Goal: Task Accomplishment & Management: Manage account settings

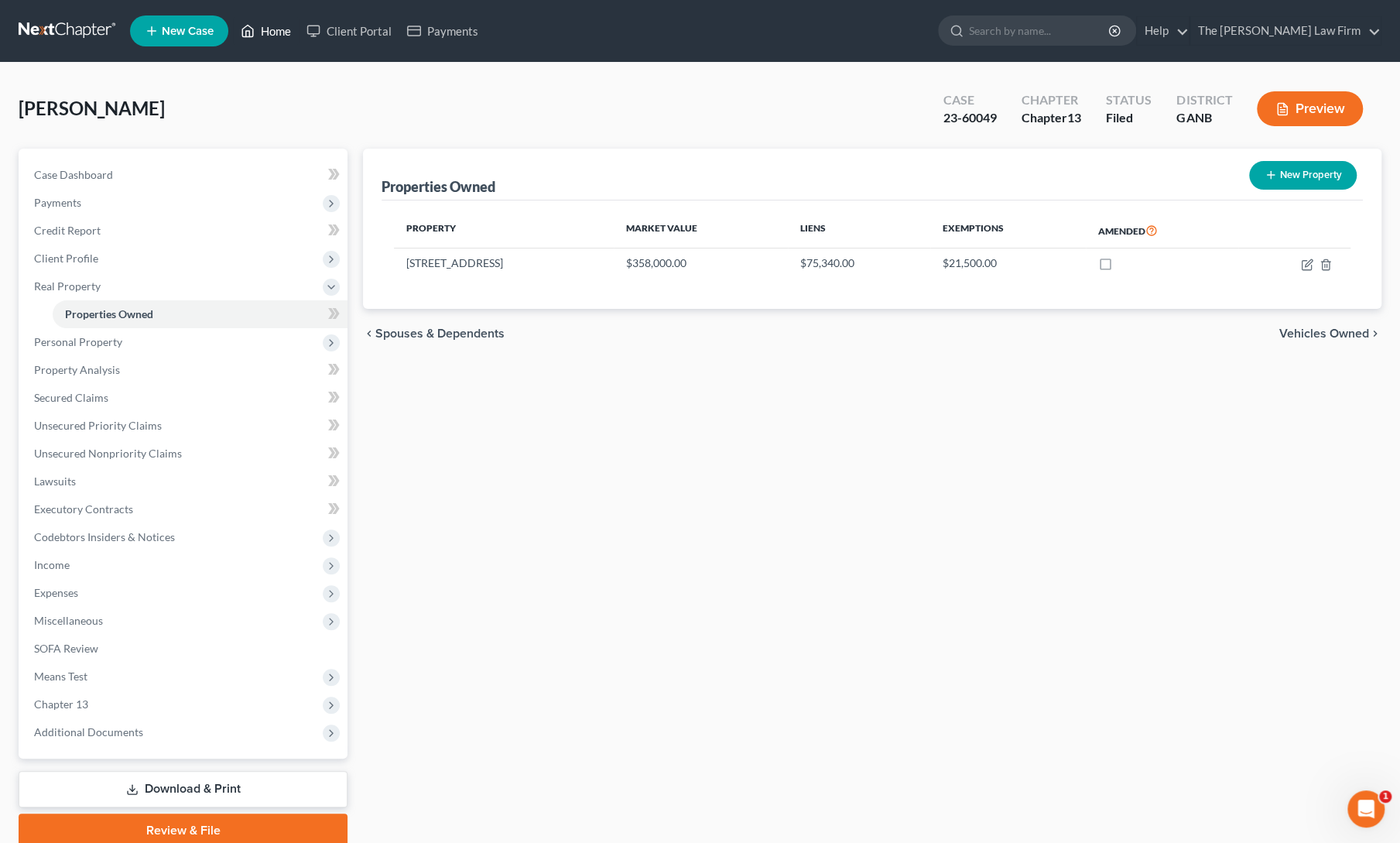
click at [259, 28] on link "Home" at bounding box center [266, 30] width 66 height 28
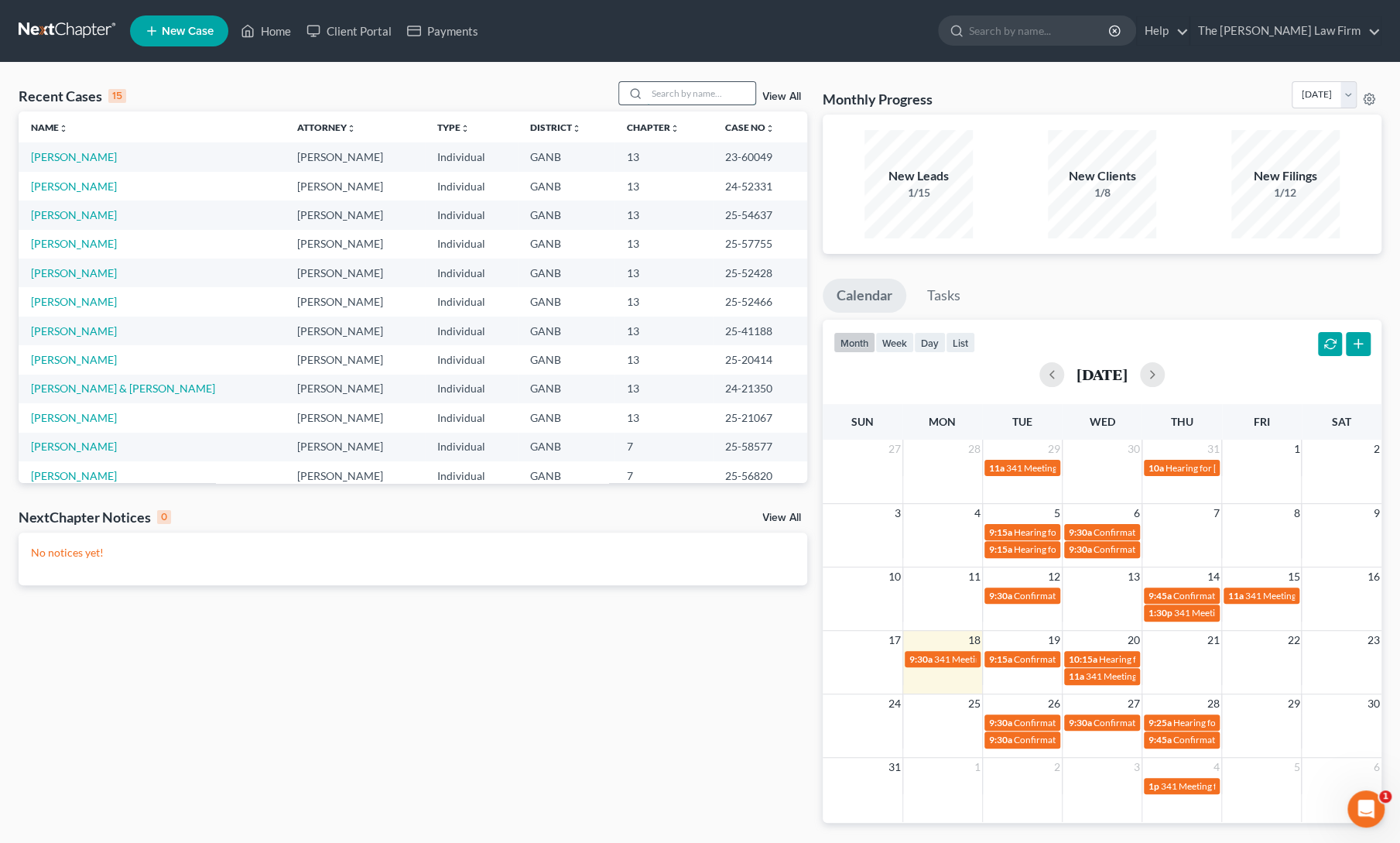
click at [686, 89] on input "search" at bounding box center [702, 93] width 109 height 23
type input "lane"
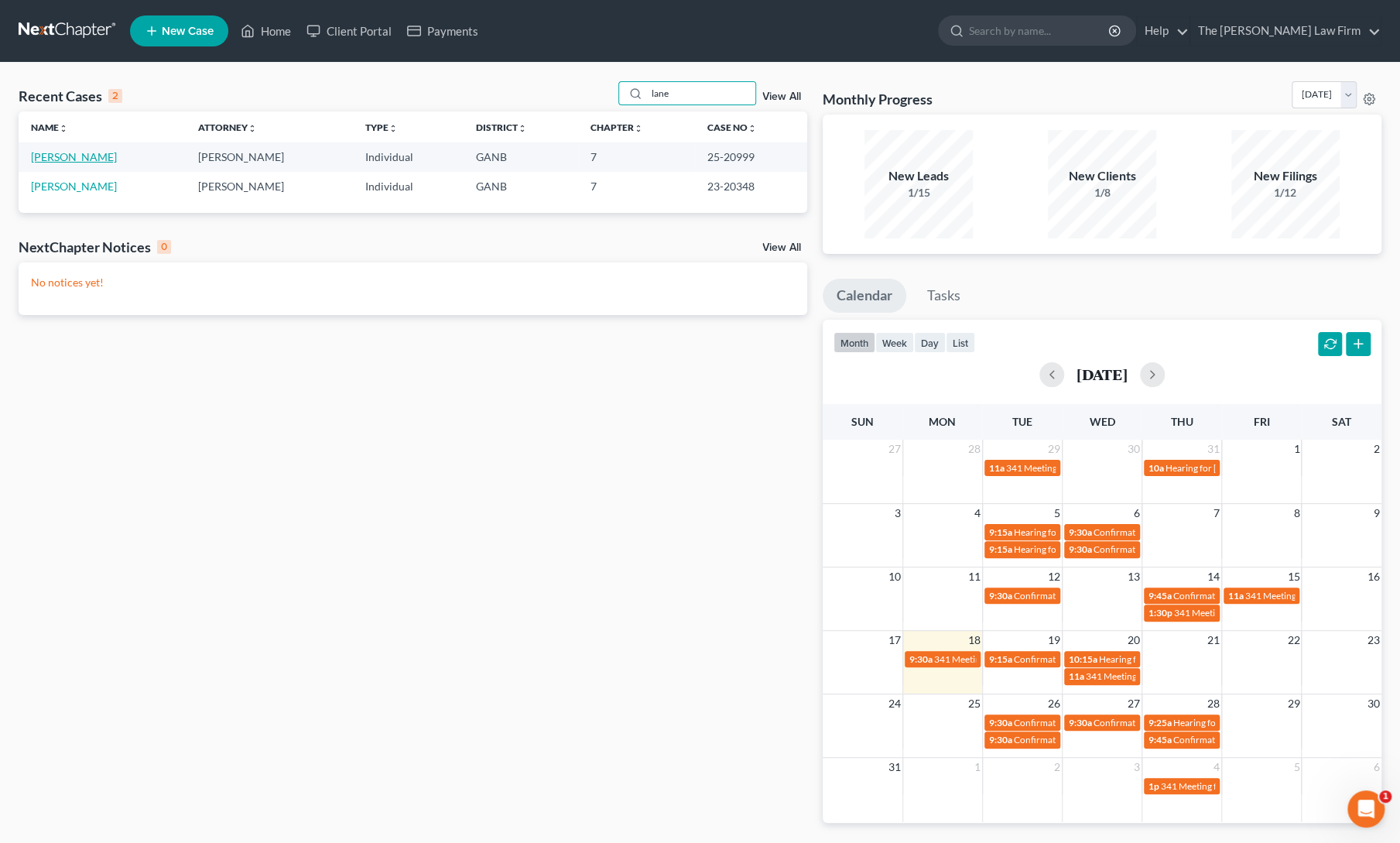
click at [54, 155] on link "[PERSON_NAME]" at bounding box center [74, 157] width 86 height 13
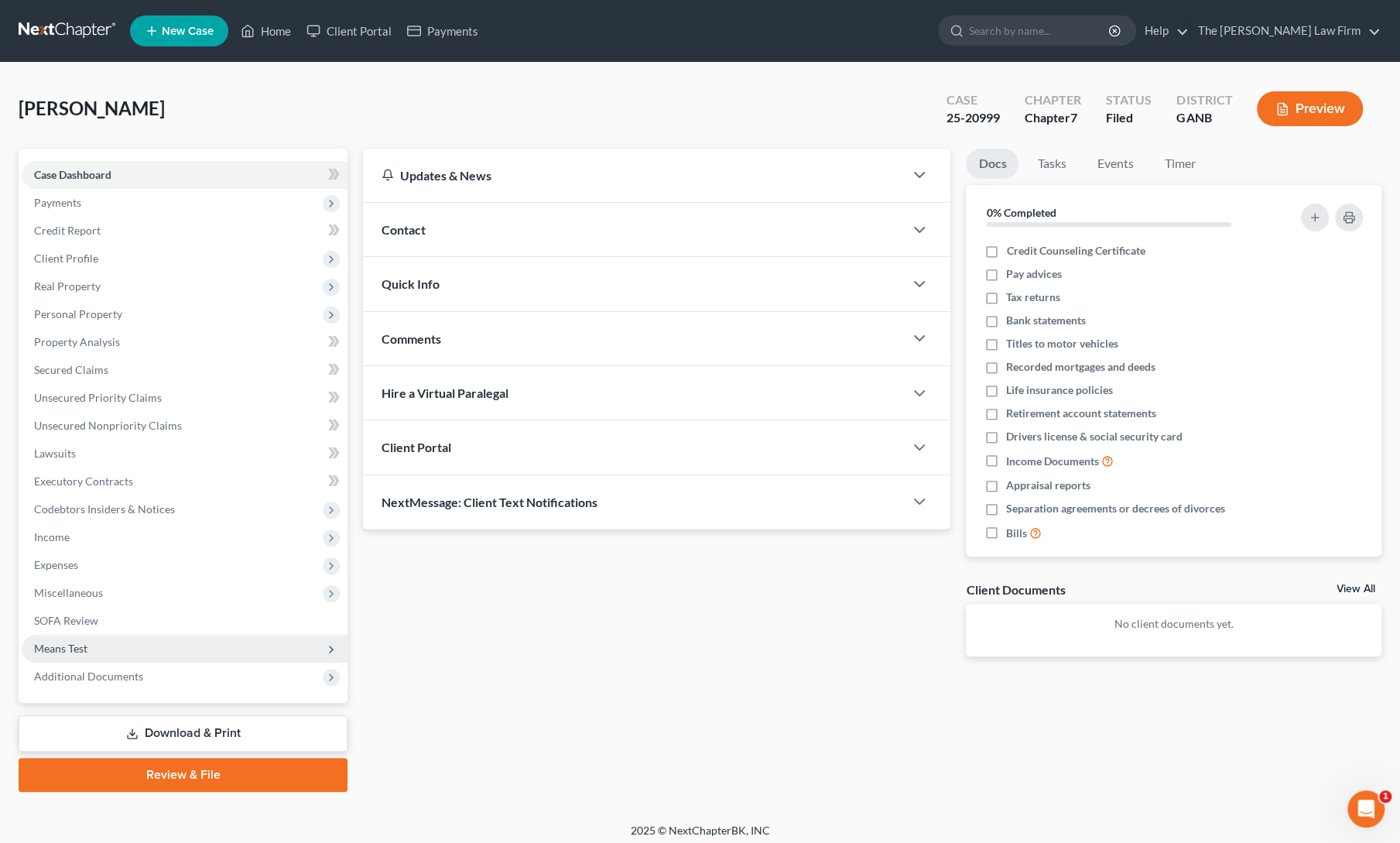
click at [88, 658] on span "Means Test" at bounding box center [185, 648] width 326 height 28
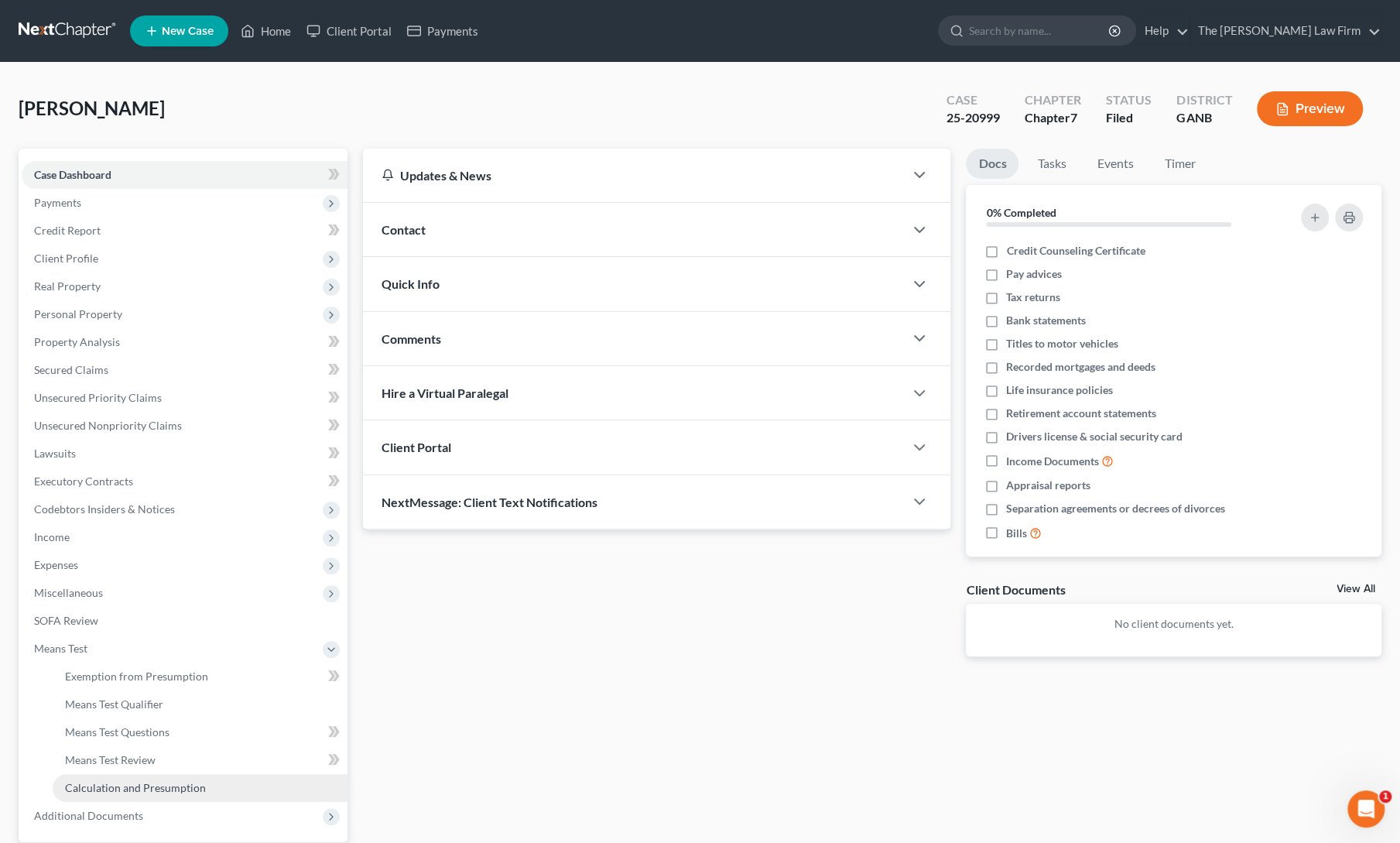
click at [108, 794] on span "Calculation and Presumption" at bounding box center [135, 788] width 141 height 13
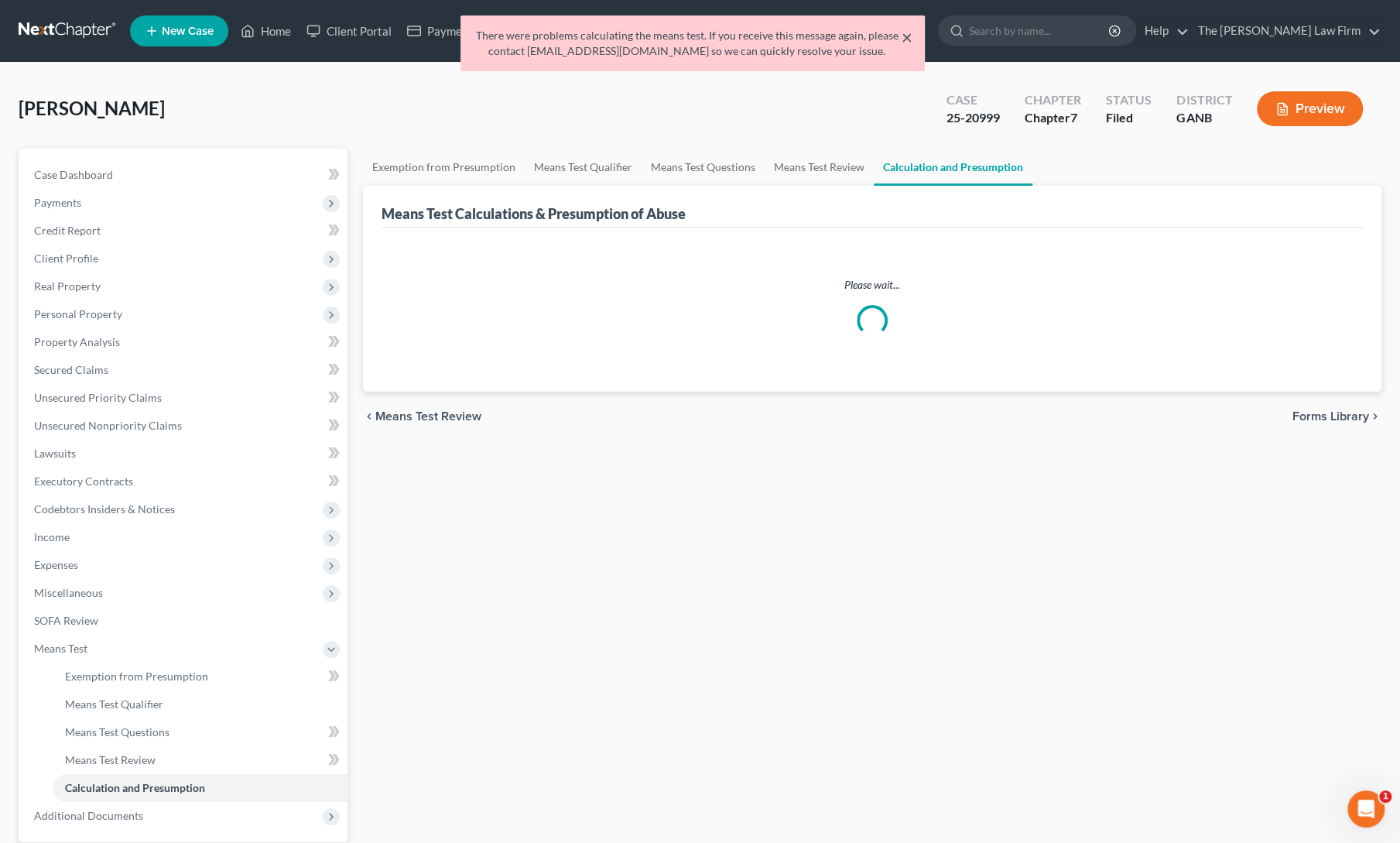
click at [909, 38] on button "×" at bounding box center [907, 37] width 11 height 18
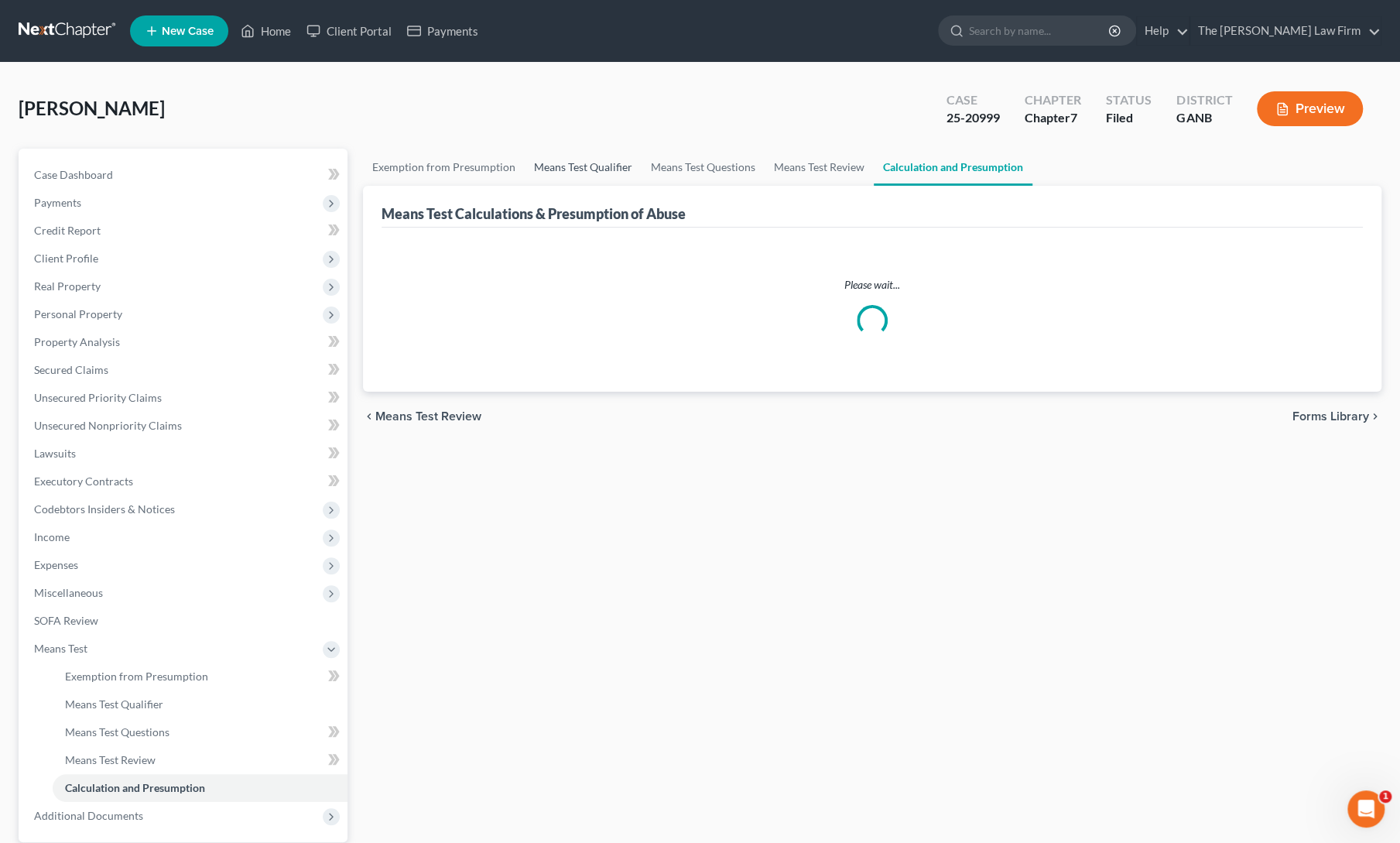
click at [548, 171] on link "Means Test Qualifier" at bounding box center [583, 167] width 117 height 37
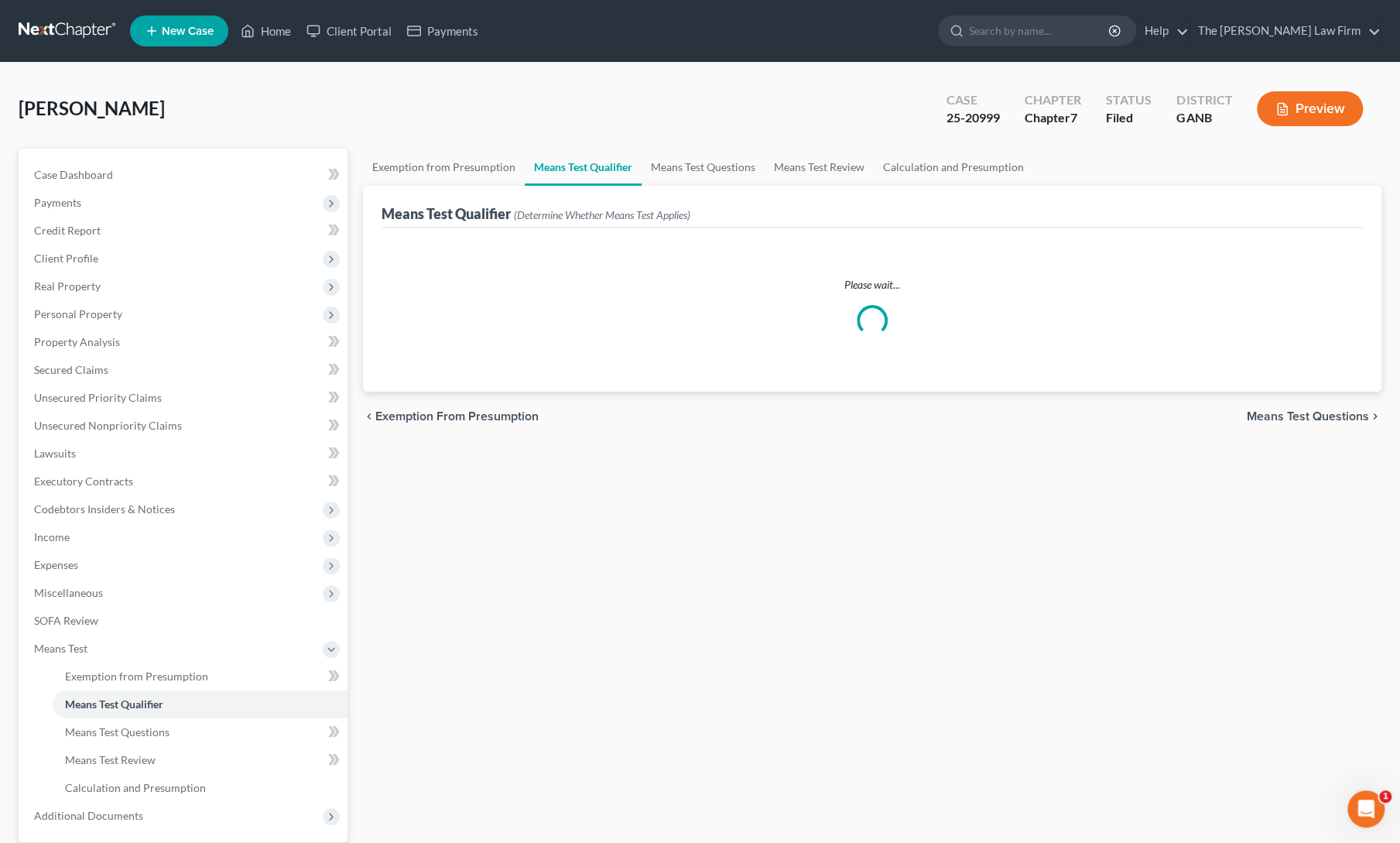
click at [708, 764] on div "Exemption from Presumption Means Test Qualifier Means Test Questions Means Test…" at bounding box center [872, 540] width 1034 height 783
click at [59, 284] on span "Real Property" at bounding box center [68, 287] width 67 height 13
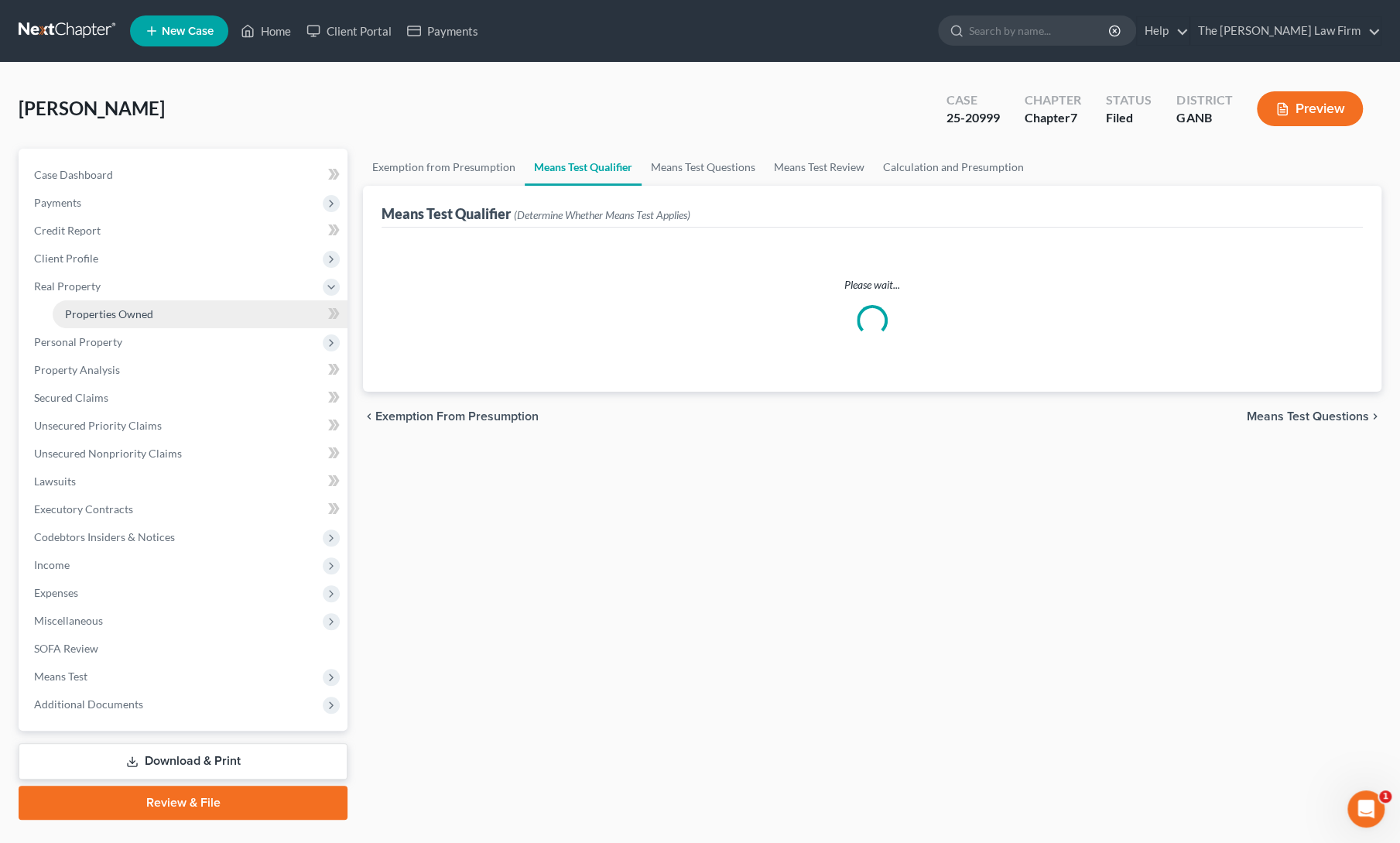
click at [76, 312] on span "Properties Owned" at bounding box center [109, 314] width 89 height 13
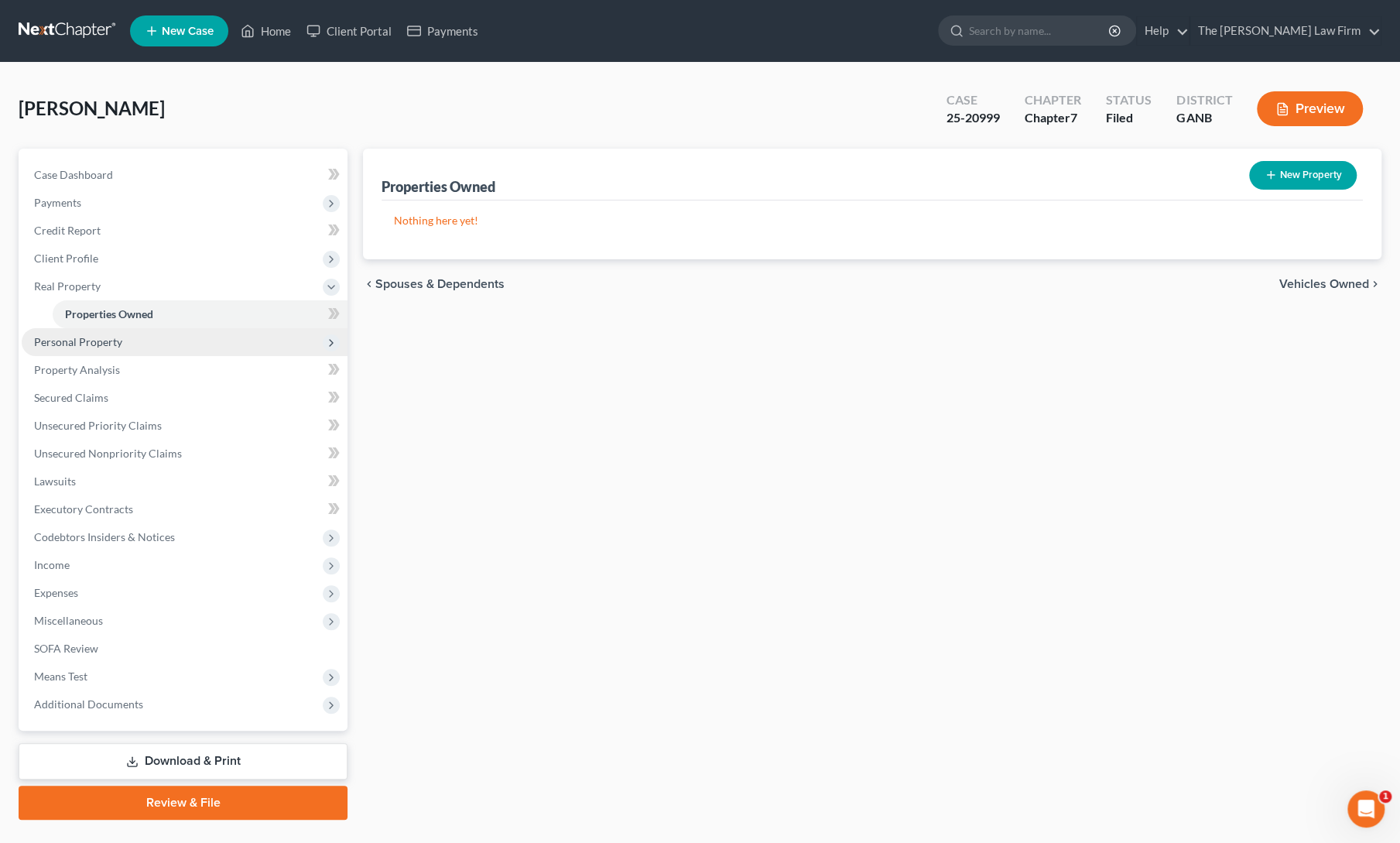
click at [77, 341] on span "Personal Property" at bounding box center [79, 342] width 89 height 13
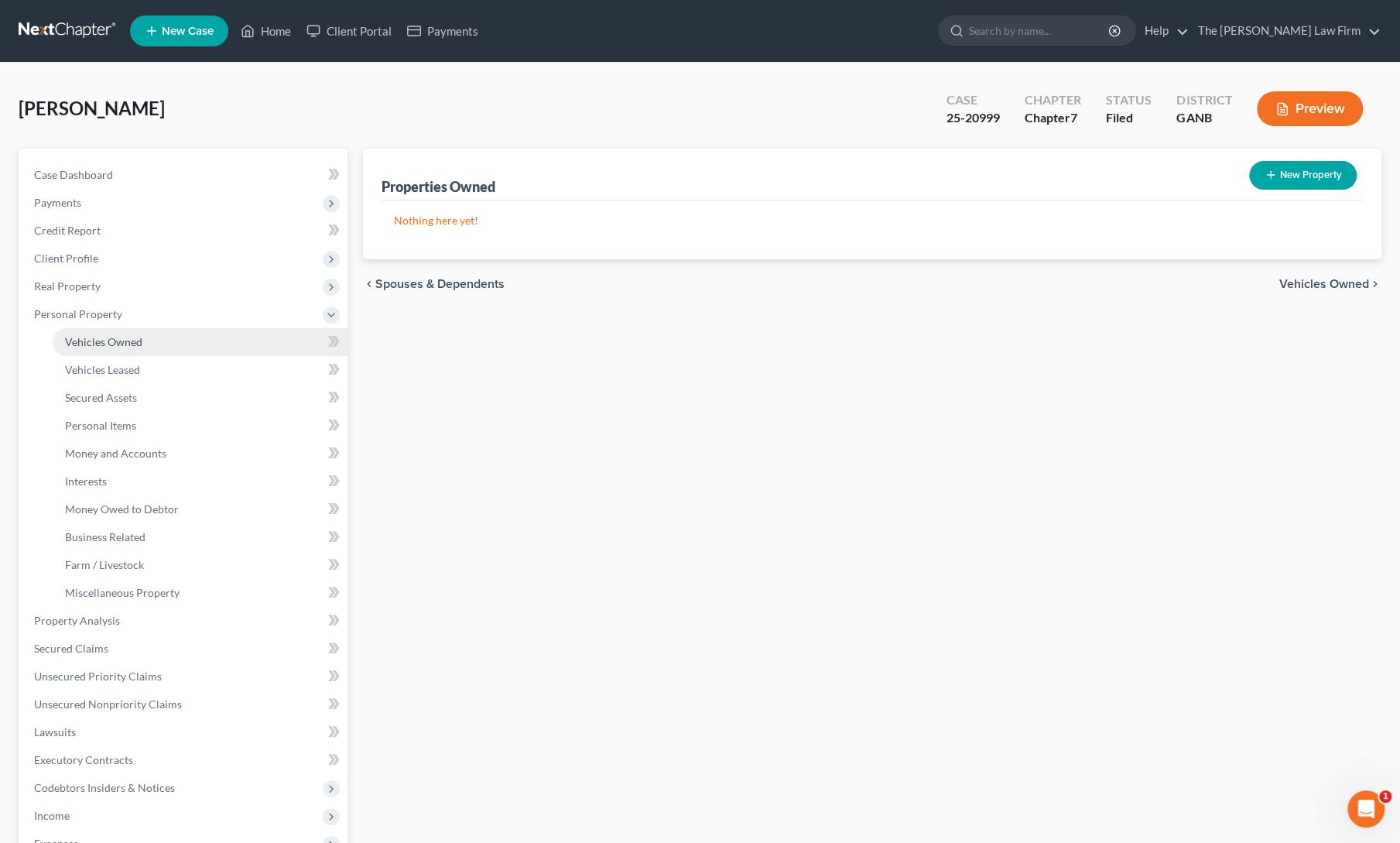
click at [89, 346] on span "Vehicles Owned" at bounding box center [104, 342] width 78 height 13
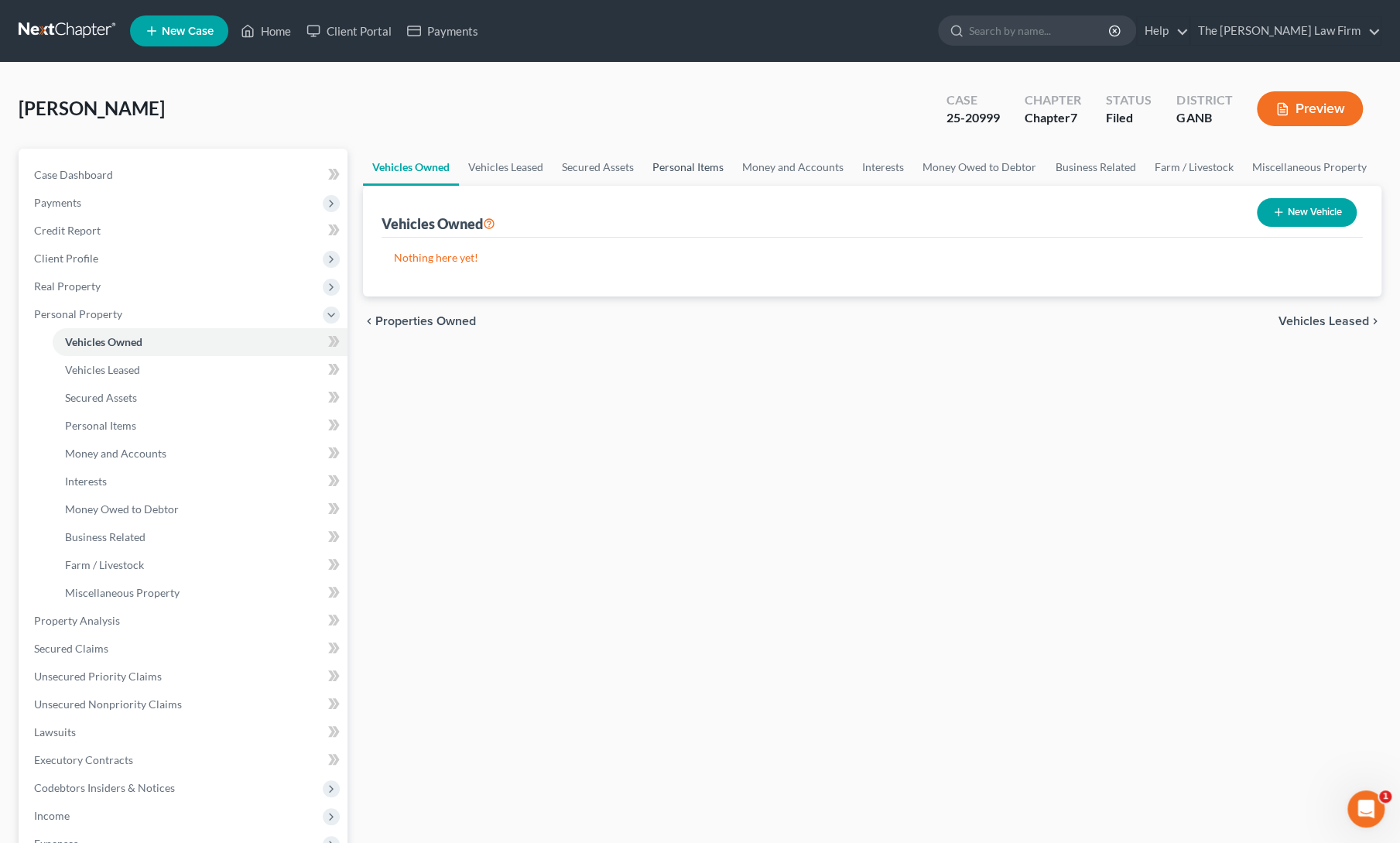
click at [668, 160] on link "Personal Items" at bounding box center [687, 167] width 89 height 37
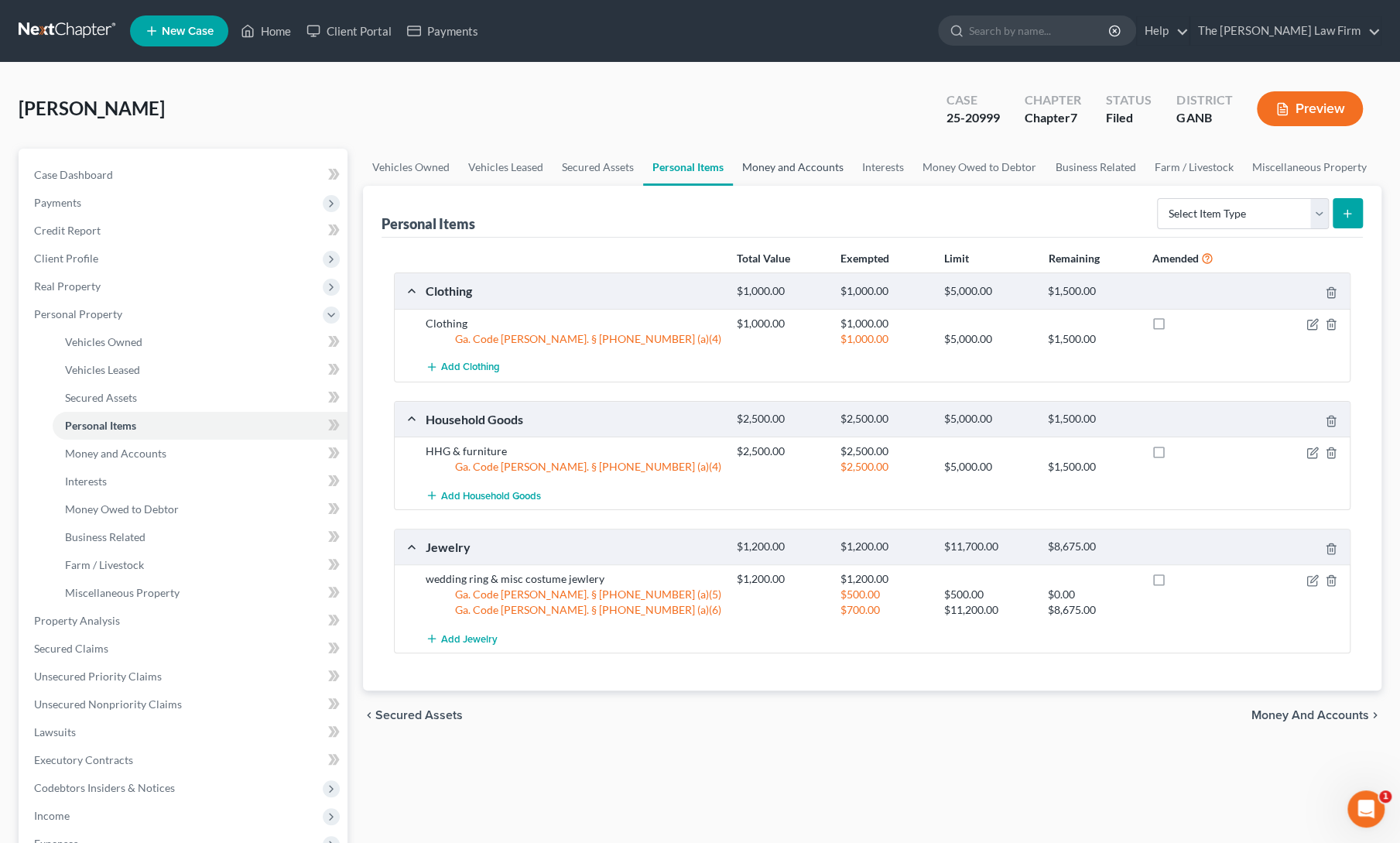
click at [773, 170] on link "Money and Accounts" at bounding box center [794, 167] width 120 height 37
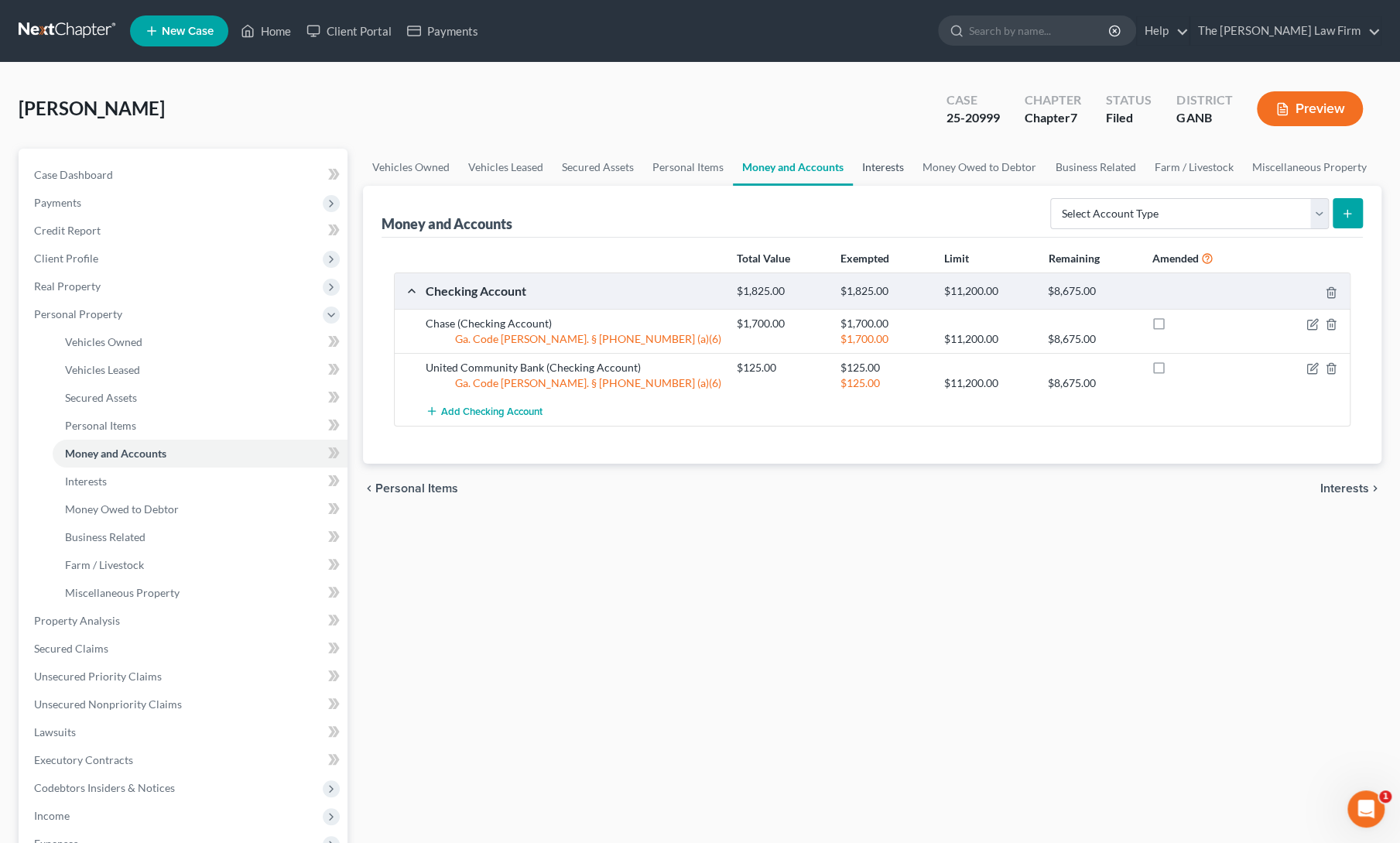
click at [872, 168] on link "Interests" at bounding box center [883, 167] width 60 height 37
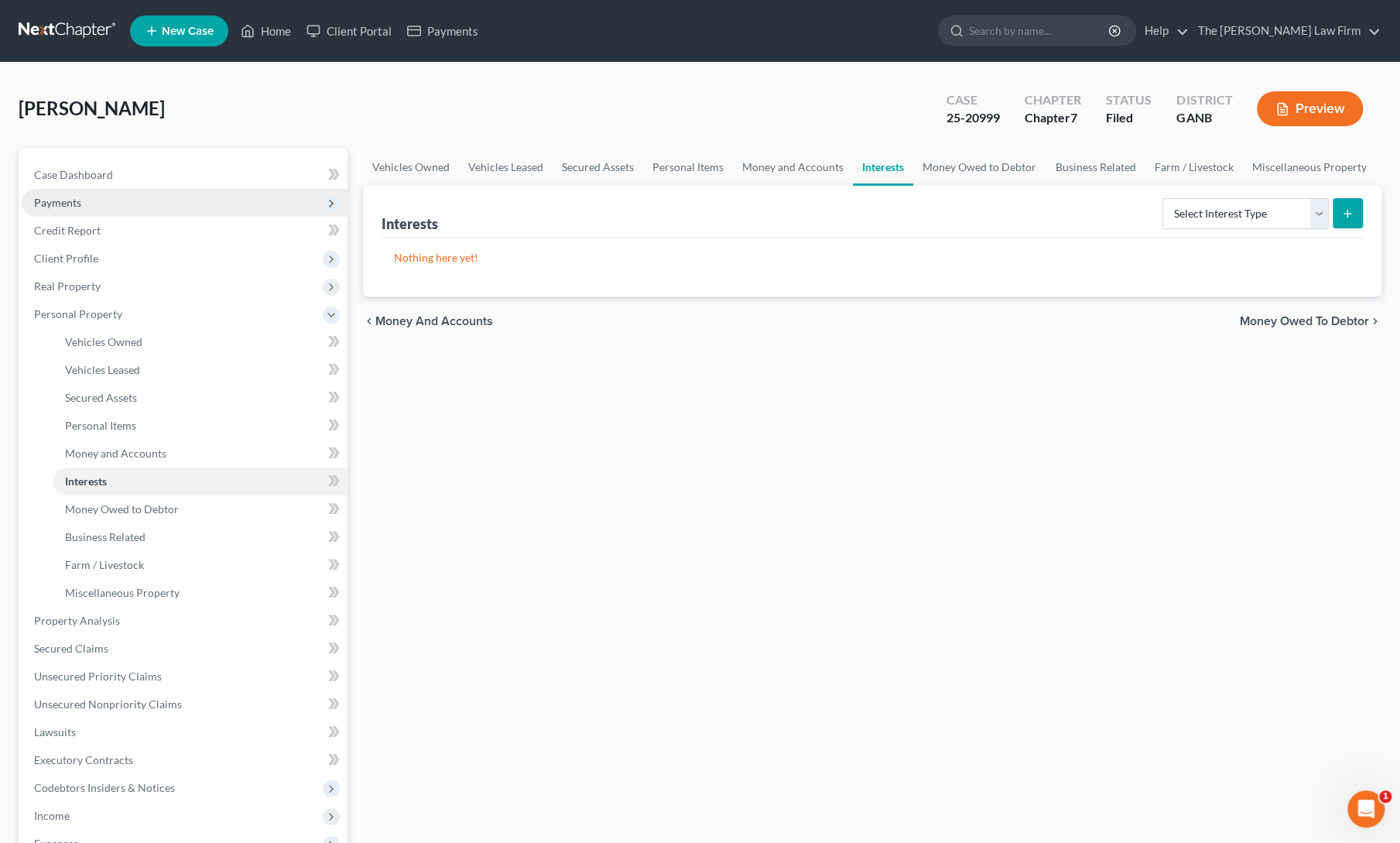
click at [85, 209] on span "Payments" at bounding box center [185, 202] width 326 height 28
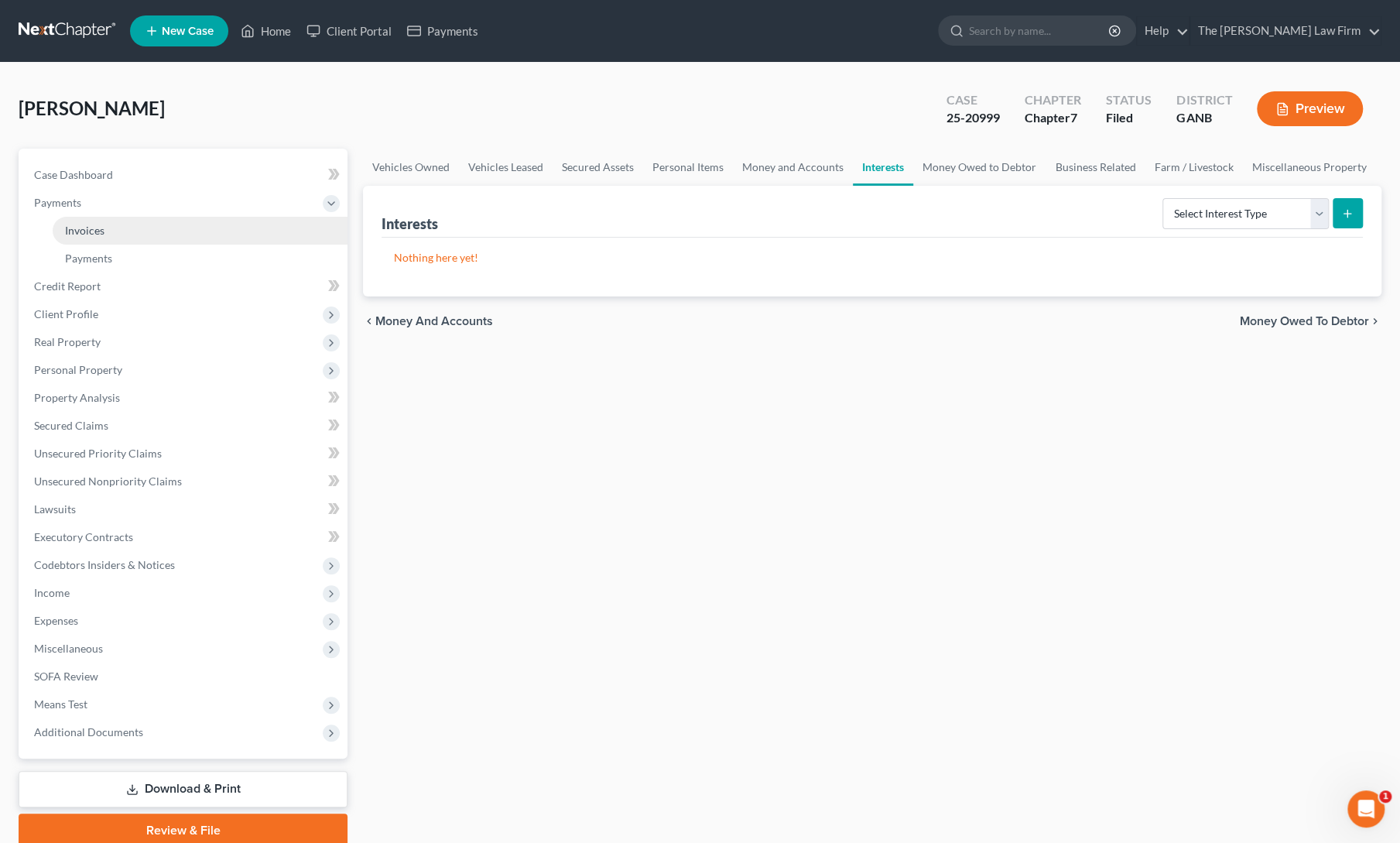
click at [91, 227] on span "Invoices" at bounding box center [84, 231] width 39 height 13
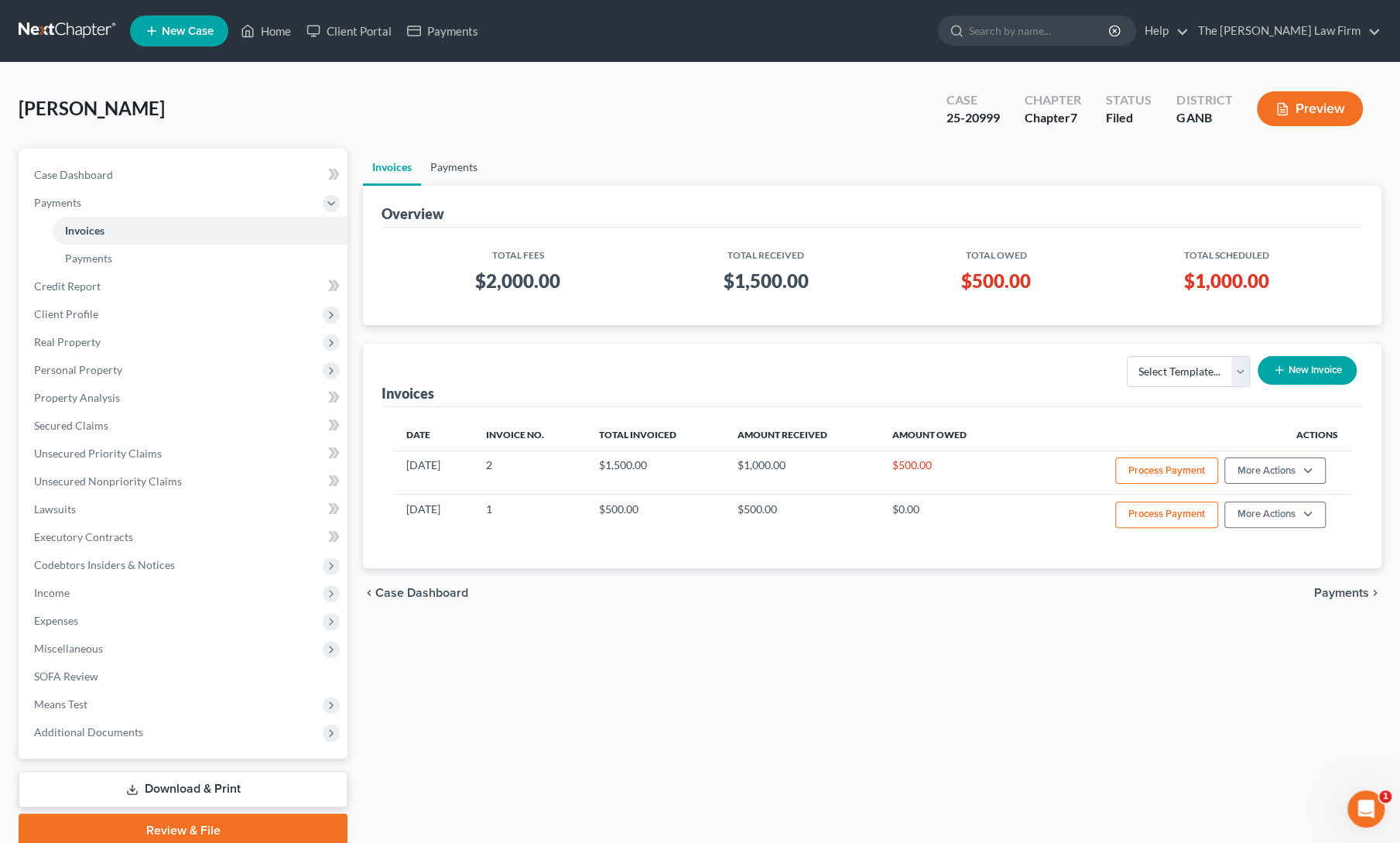
click at [449, 157] on link "Payments" at bounding box center [454, 167] width 66 height 37
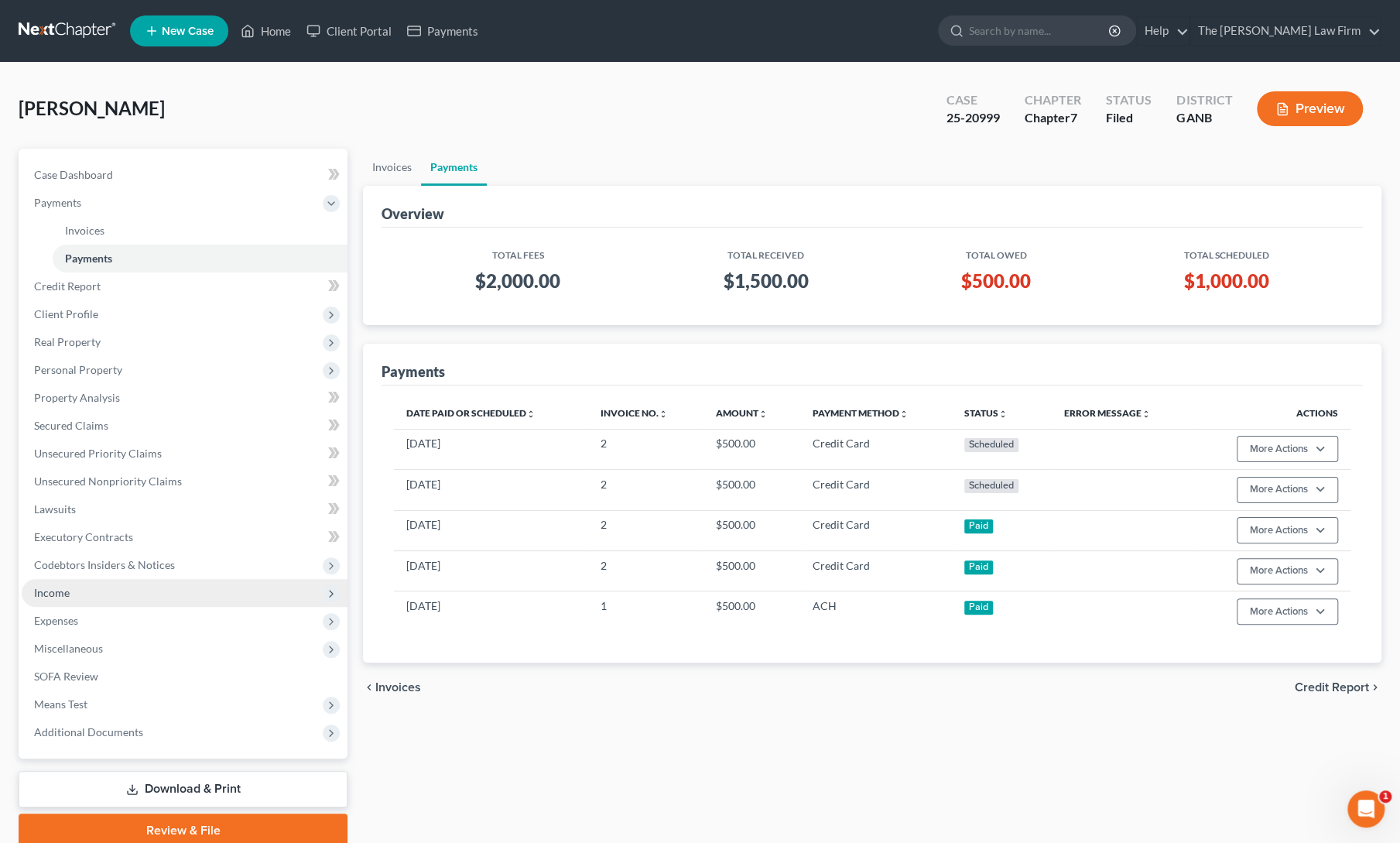
click at [63, 592] on span "Income" at bounding box center [52, 593] width 36 height 13
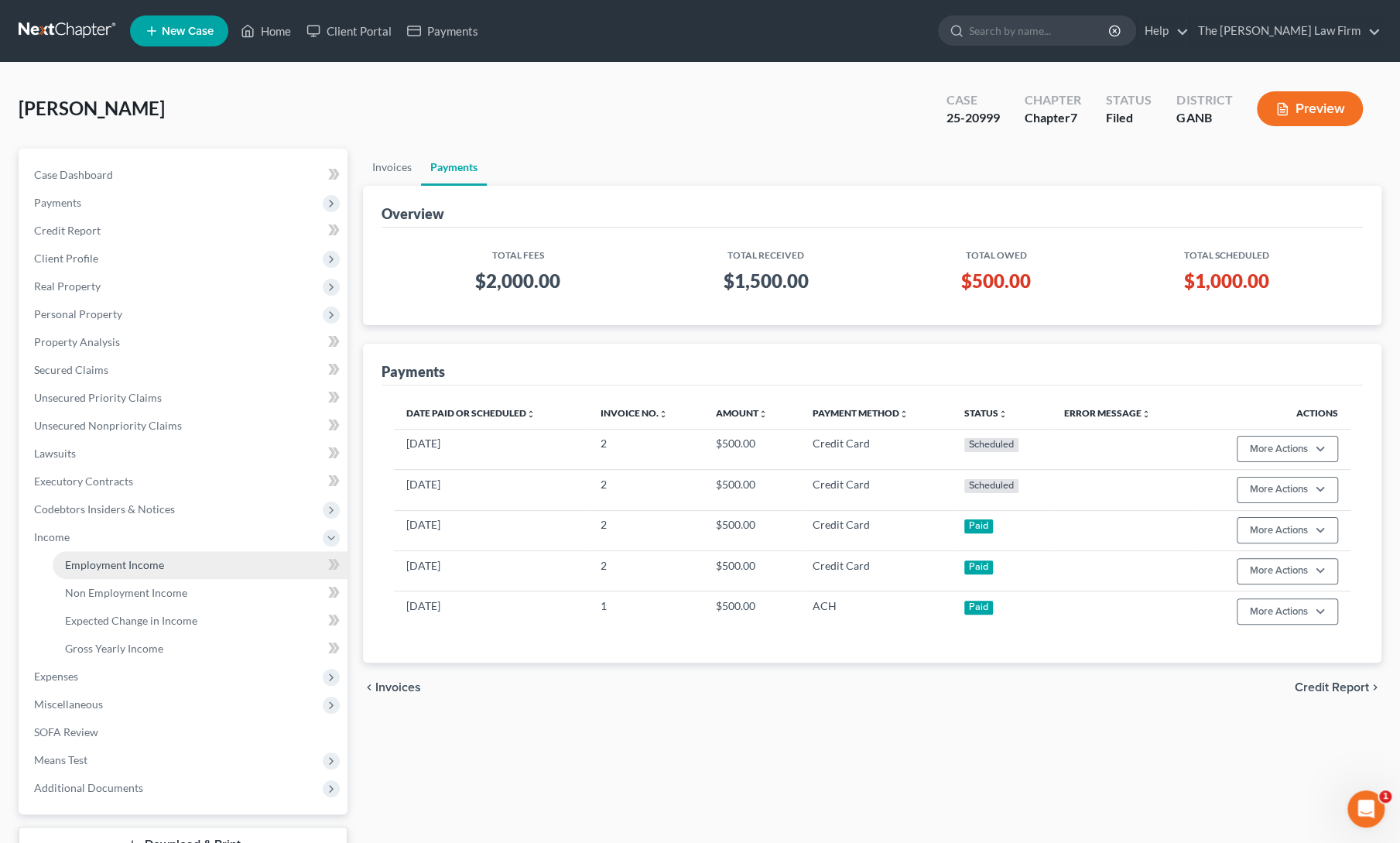
click at [114, 571] on link "Employment Income" at bounding box center [200, 565] width 295 height 28
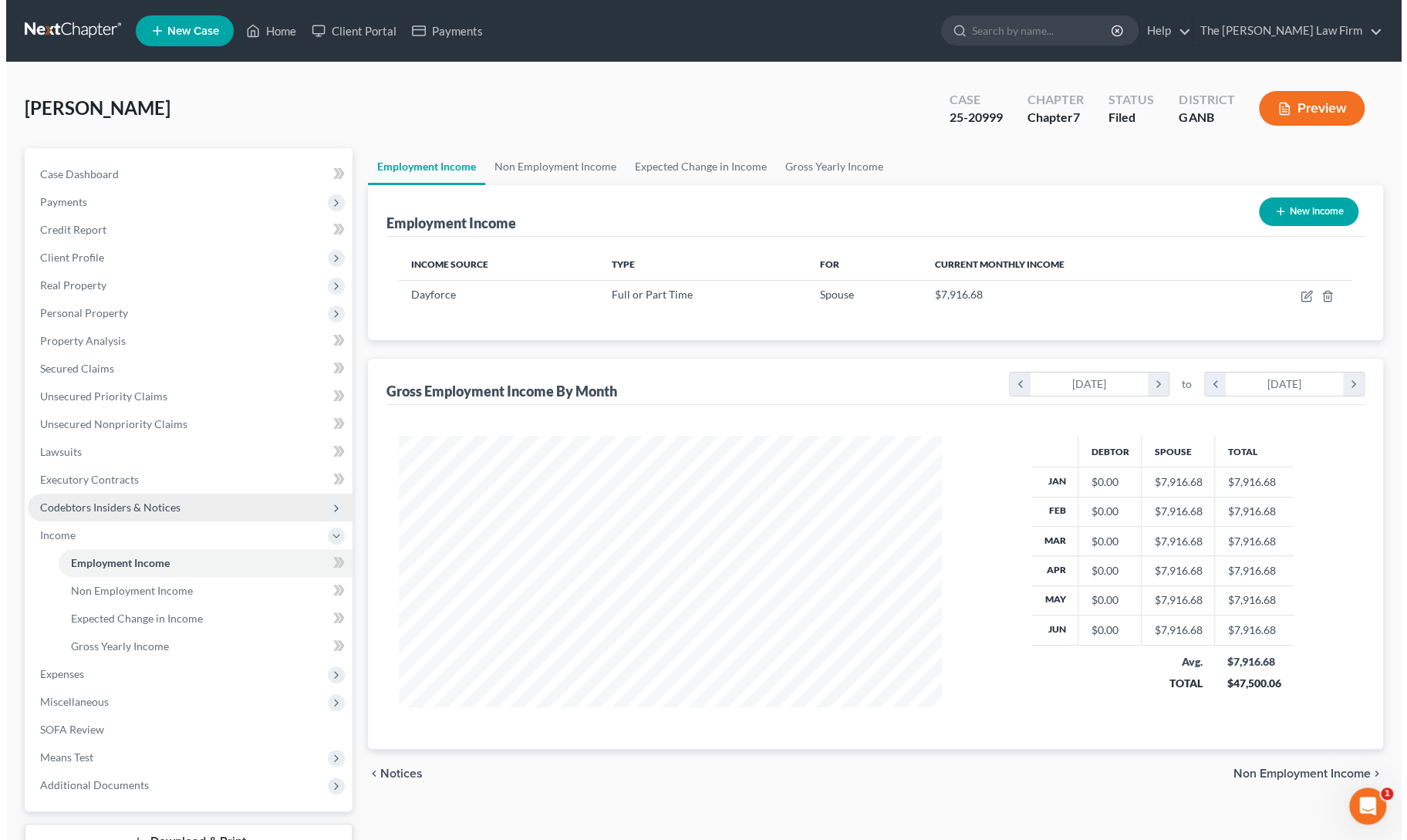
scroll to position [275, 574]
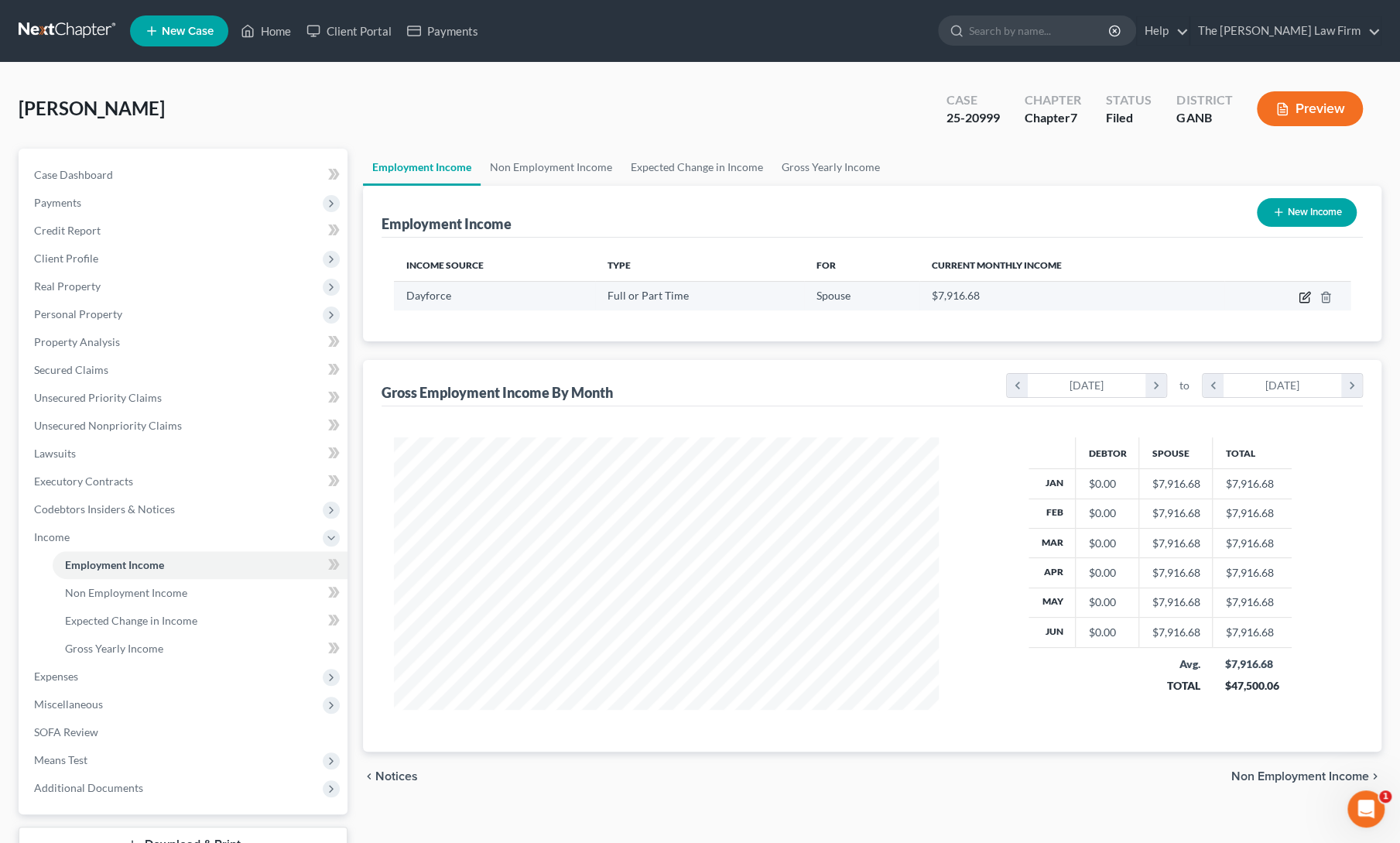
click at [1306, 292] on icon "button" at bounding box center [1306, 295] width 7 height 7
select select "0"
select select "42"
select select "2"
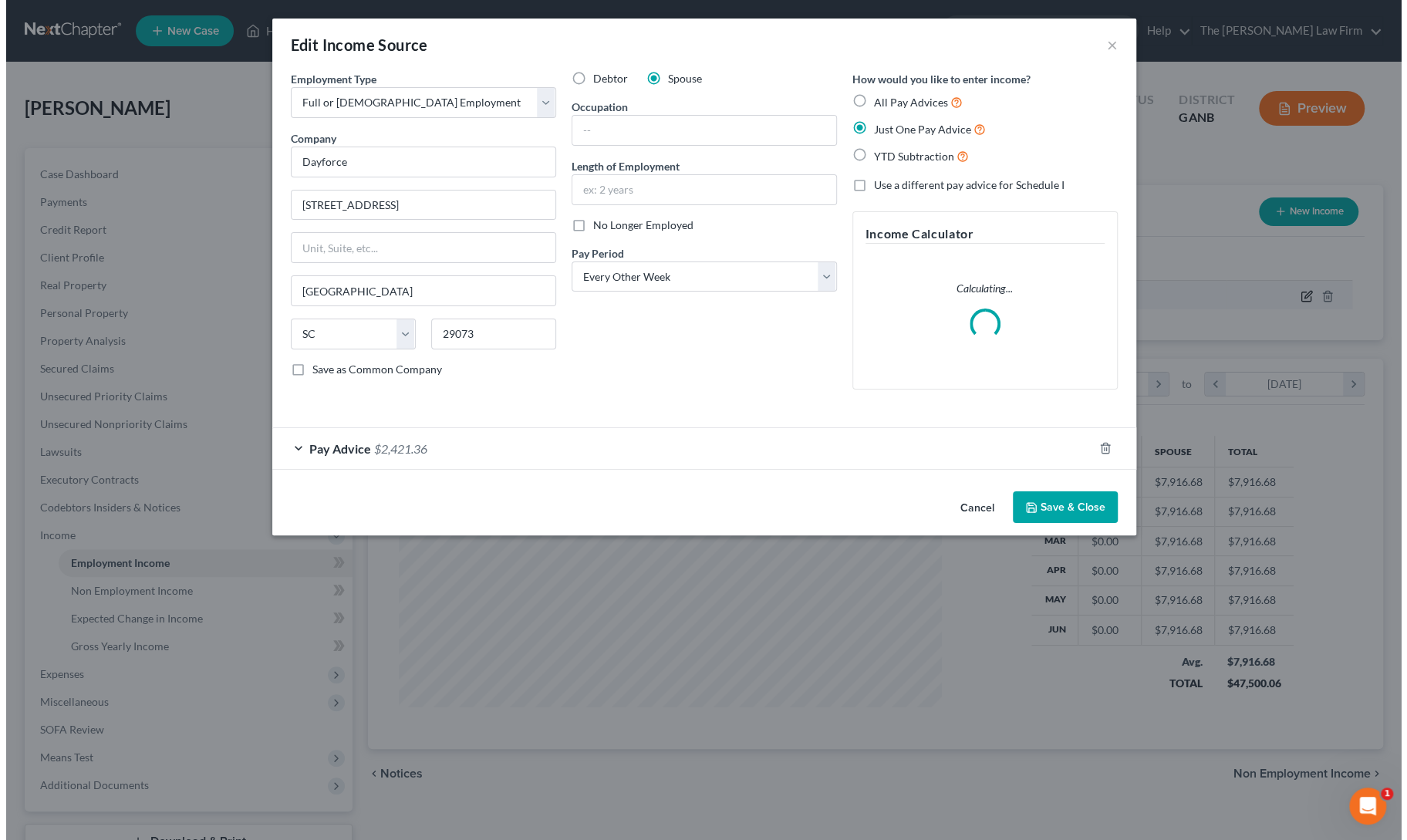
scroll to position [275, 579]
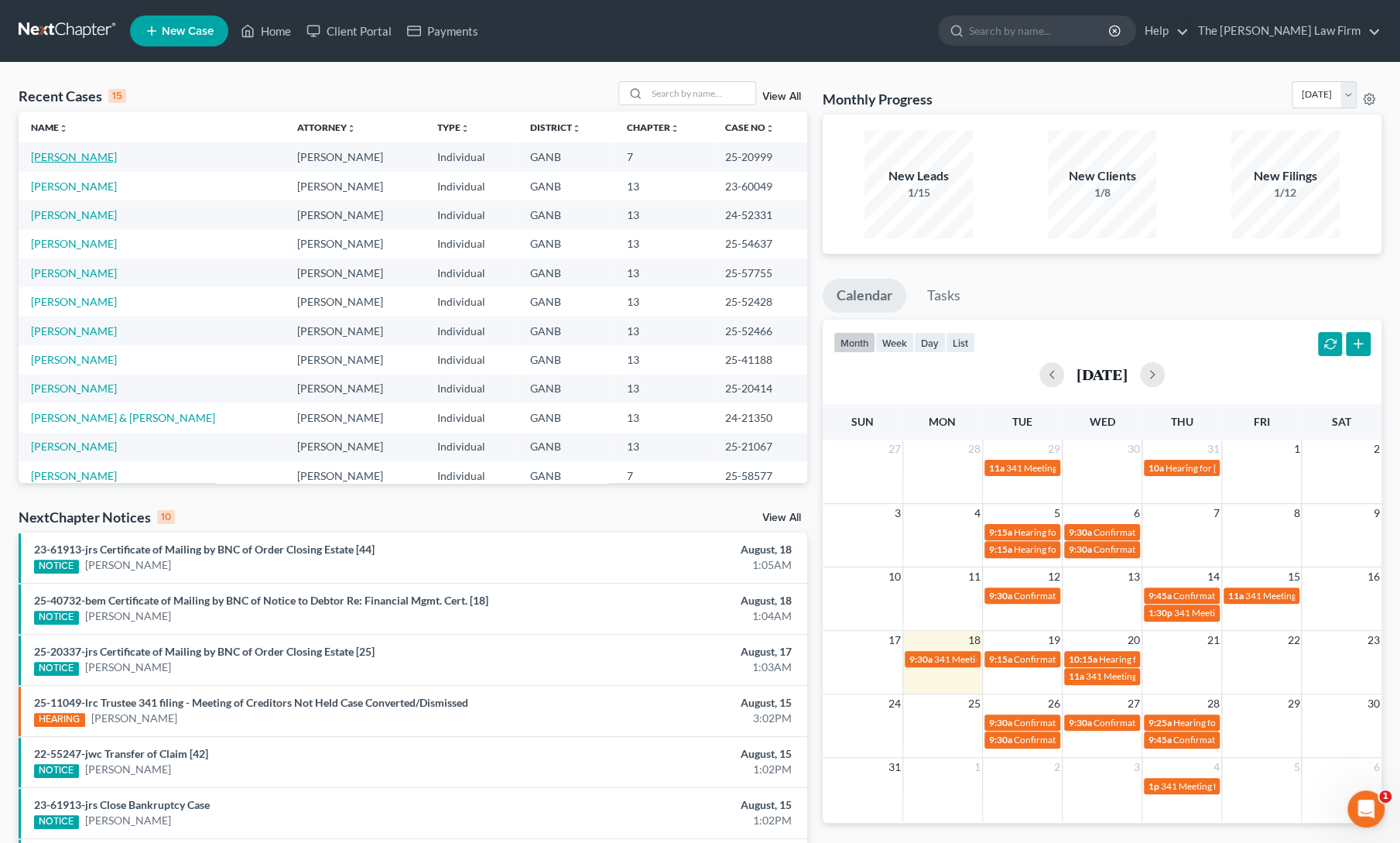
click at [43, 159] on link "[PERSON_NAME]" at bounding box center [74, 157] width 86 height 13
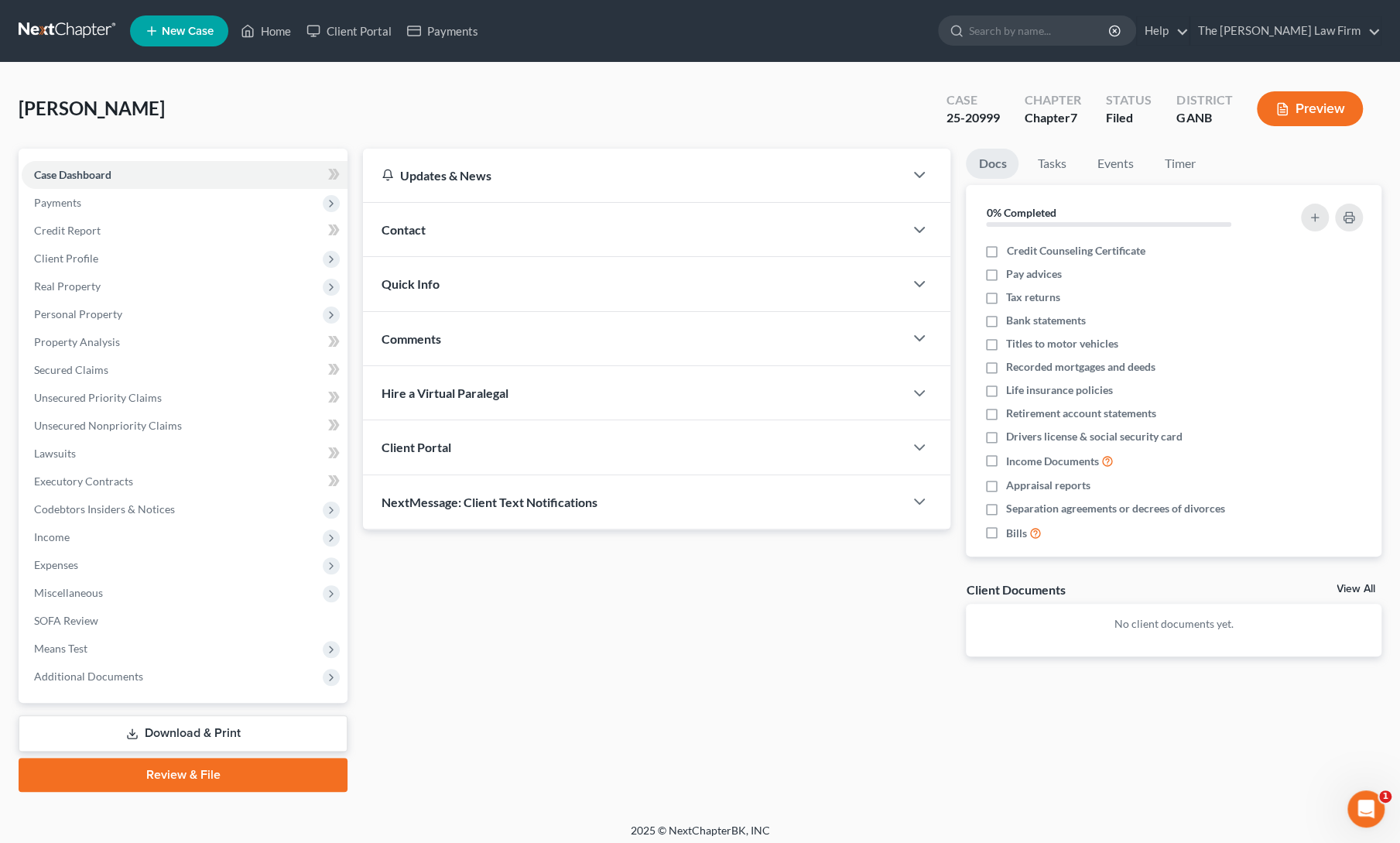
click at [893, 776] on div "Updates & News × Georgia Northern District Notes Take a look at NextChapter's D…" at bounding box center [872, 470] width 1034 height 643
click at [75, 255] on span "Client Profile" at bounding box center [66, 258] width 64 height 13
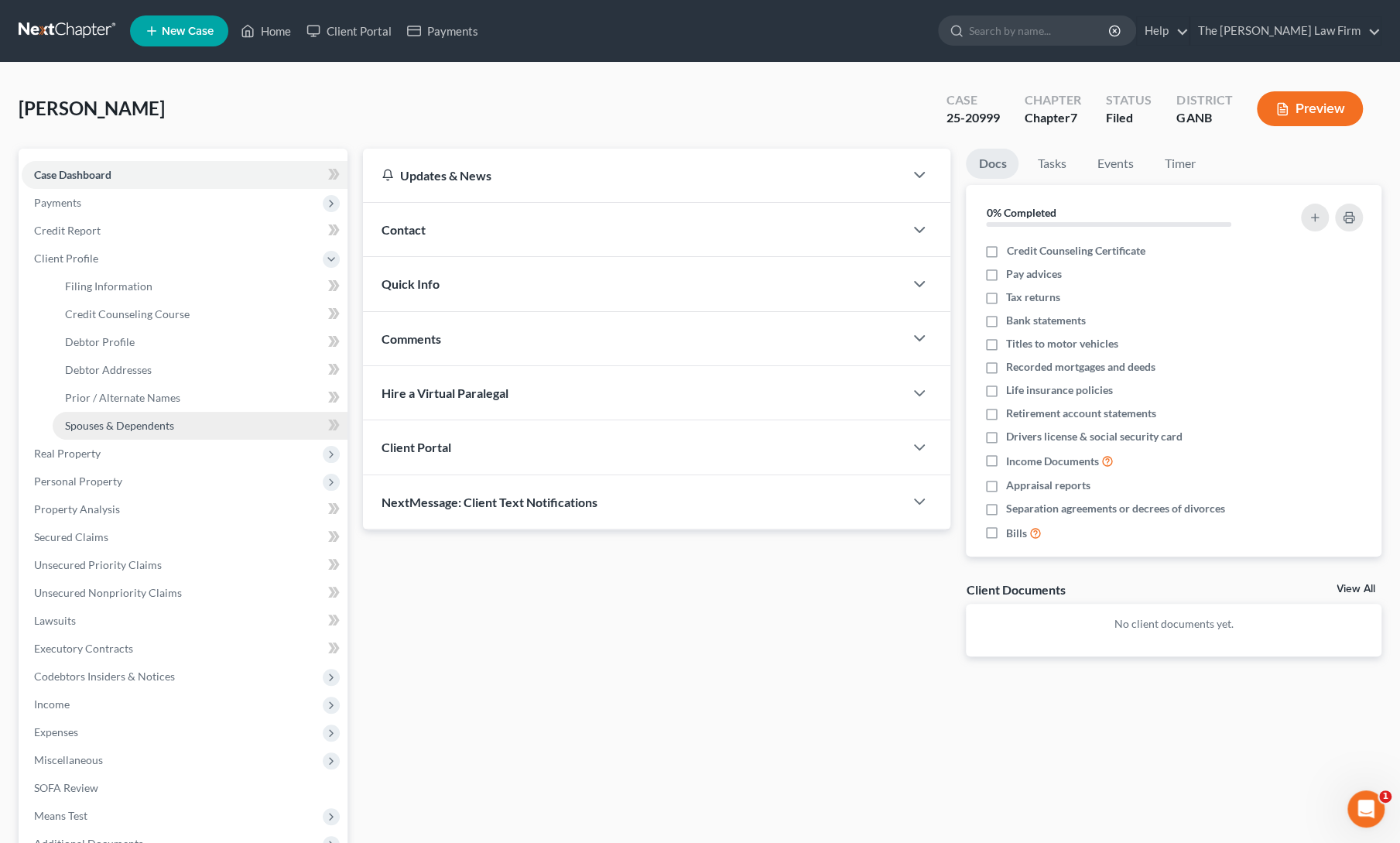
click at [98, 425] on span "Spouses & Dependents" at bounding box center [119, 425] width 109 height 13
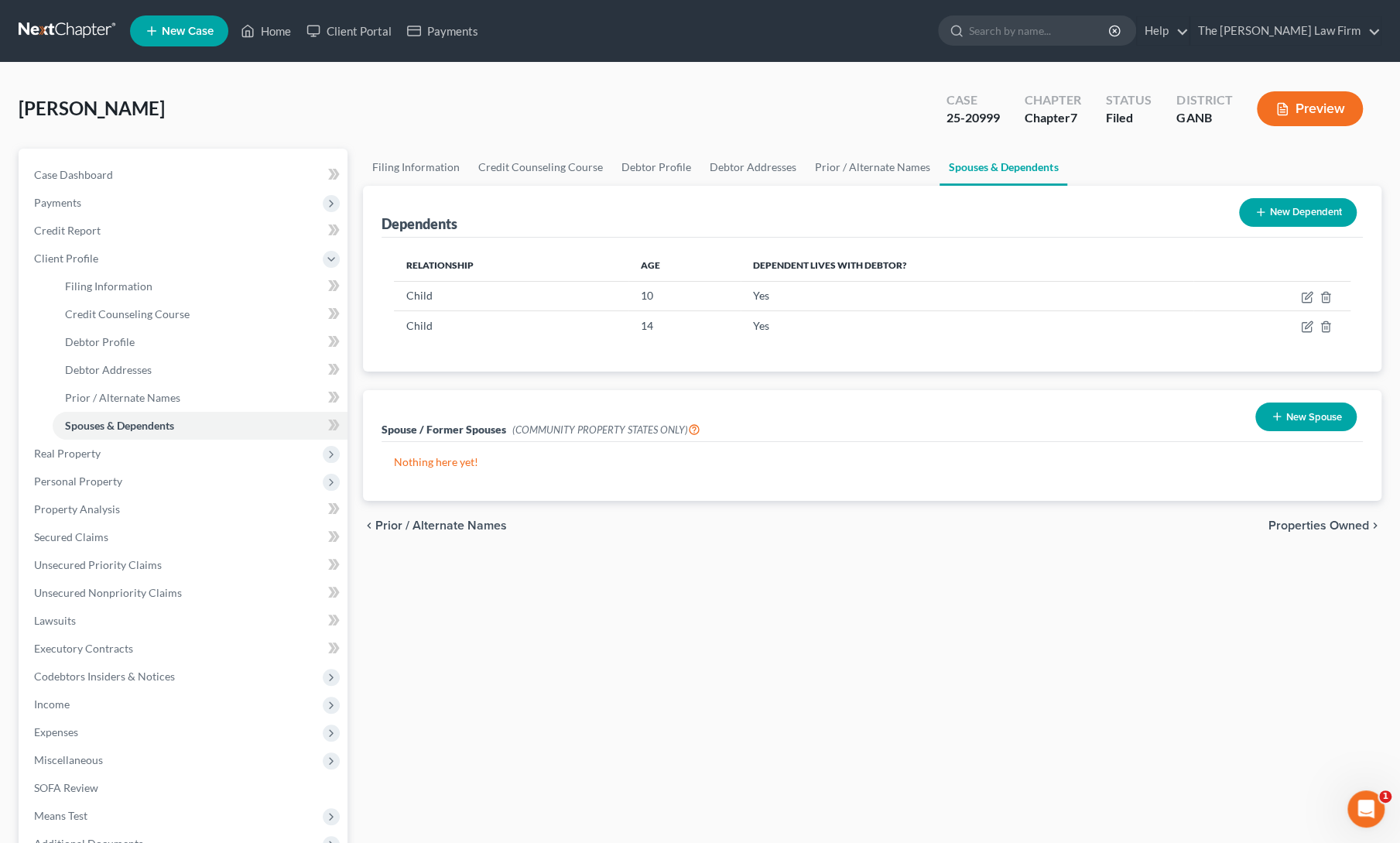
click at [920, 620] on div "Filing Information Credit Counseling Course Debtor Profile Debtor Addresses Pri…" at bounding box center [872, 554] width 1034 height 810
click at [692, 622] on div "Filing Information Credit Counseling Course Debtor Profile Debtor Addresses Pri…" at bounding box center [872, 554] width 1034 height 810
drag, startPoint x: 948, startPoint y: 114, endPoint x: 999, endPoint y: 120, distance: 51.4
click at [999, 120] on div "25-20999" at bounding box center [973, 118] width 53 height 18
copy div "25-20999"
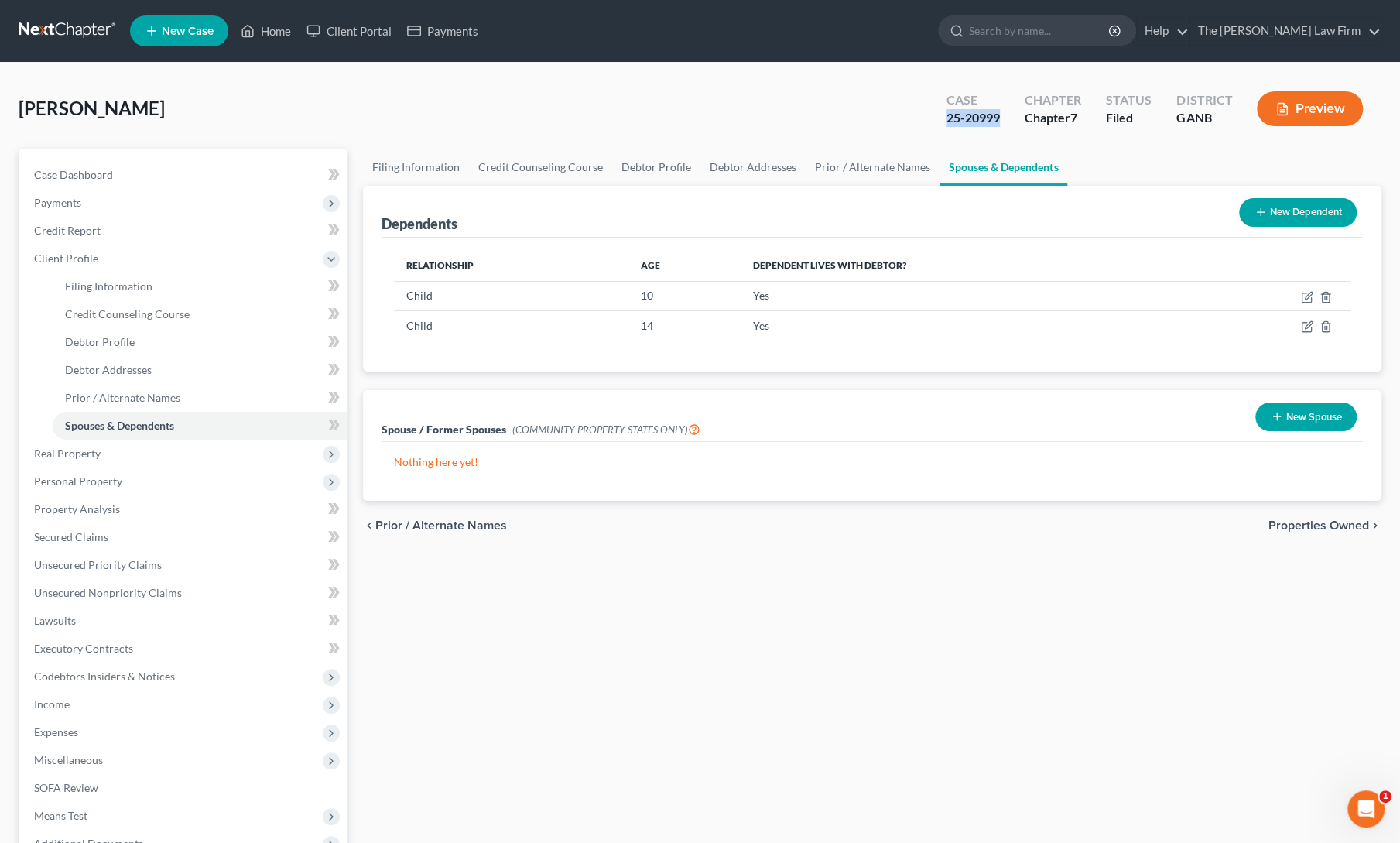
click at [573, 565] on div "Filing Information Credit Counseling Course Debtor Profile Debtor Addresses Pri…" at bounding box center [872, 554] width 1034 height 810
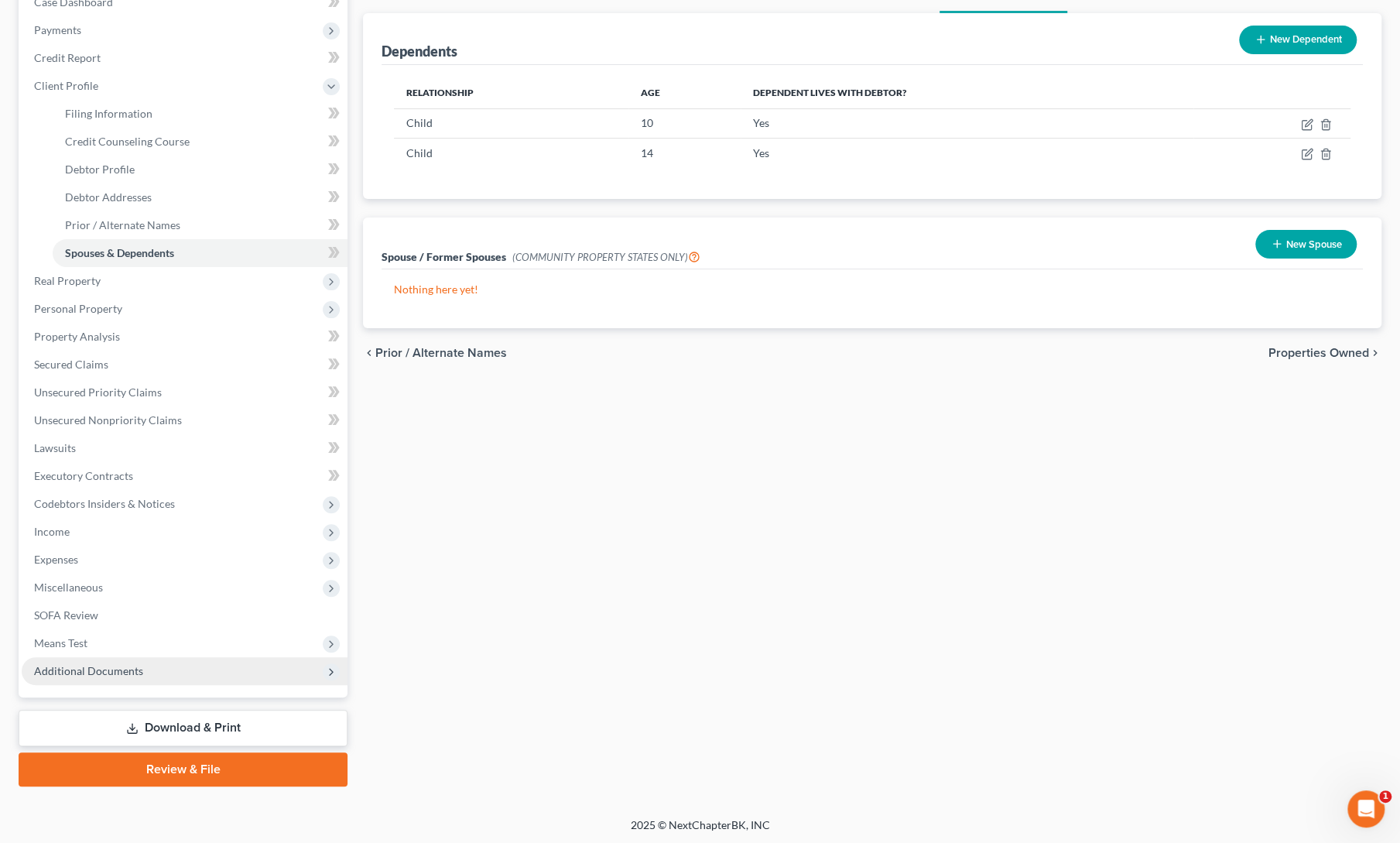
click at [97, 673] on span "Additional Documents" at bounding box center [89, 671] width 109 height 13
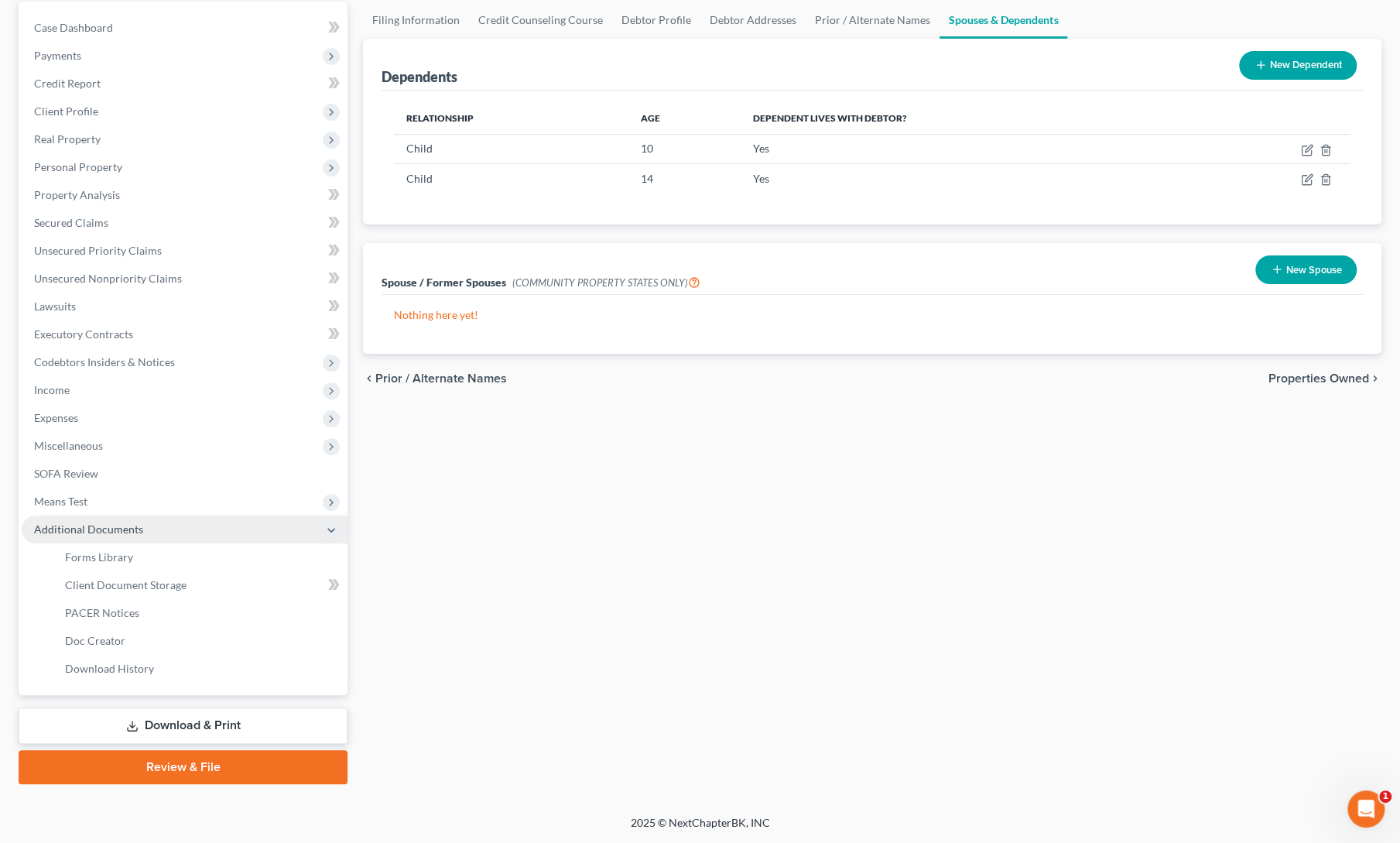
scroll to position [145, 0]
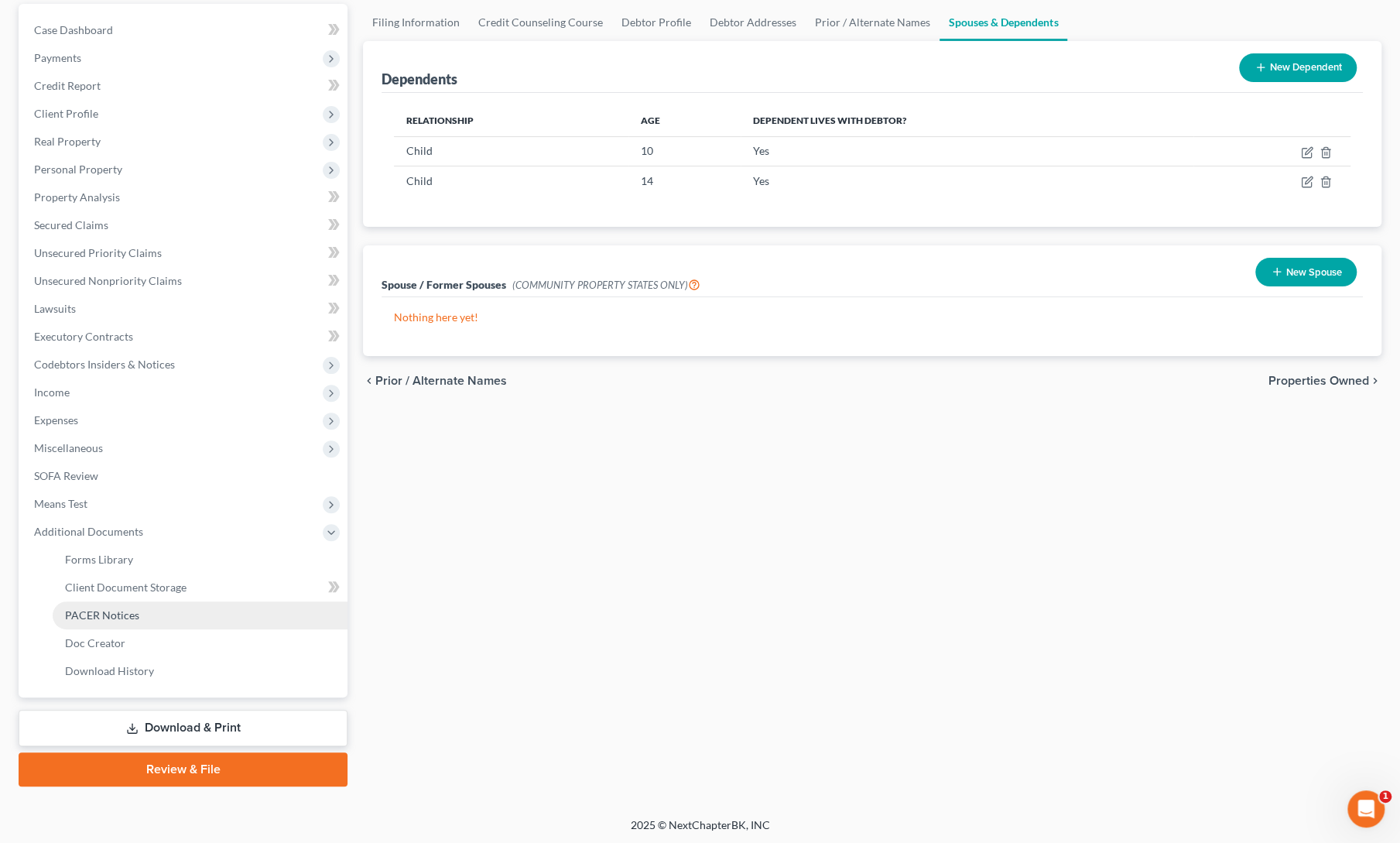
click at [96, 615] on span "PACER Notices" at bounding box center [102, 615] width 74 height 13
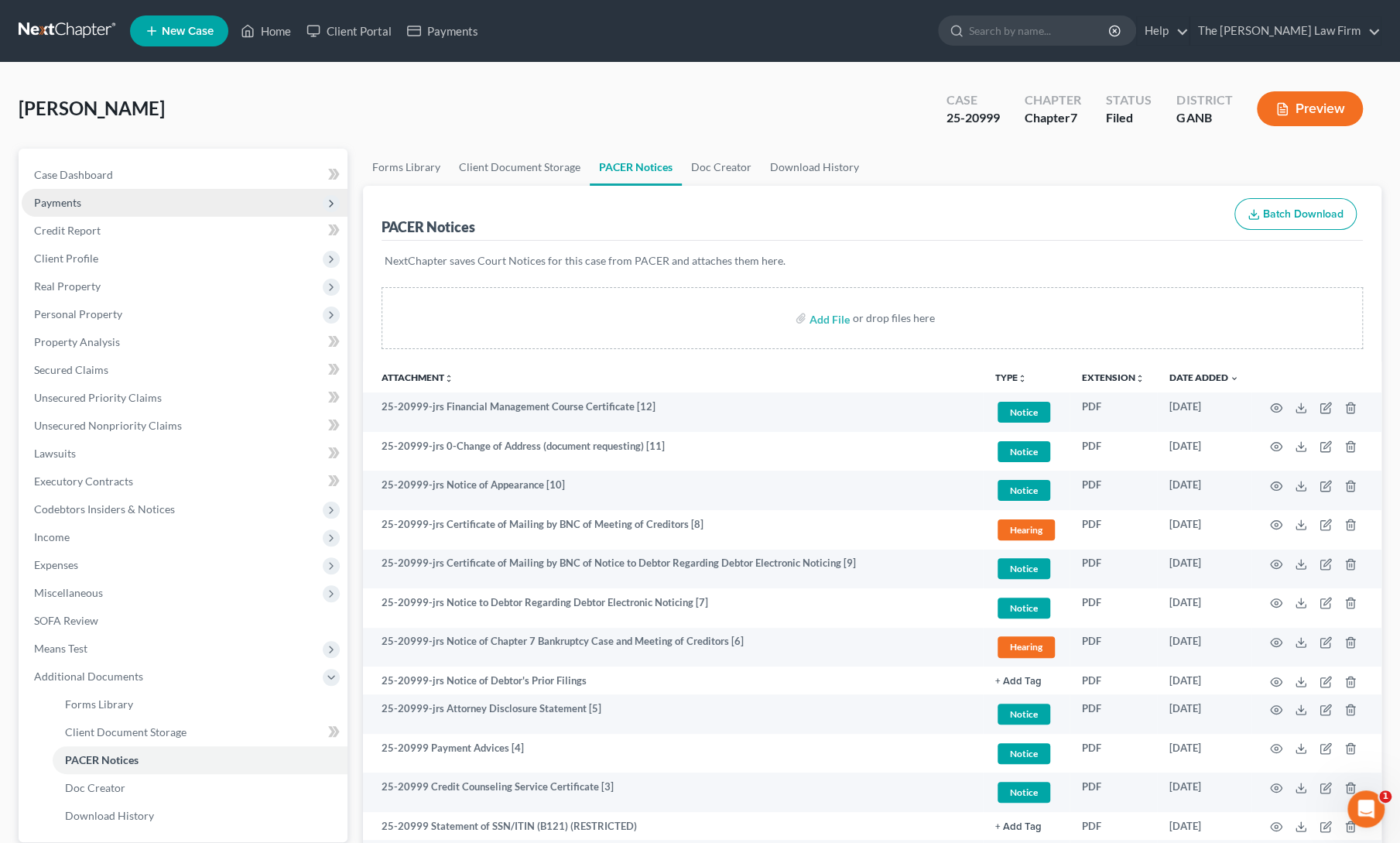
click at [38, 202] on span "Payments" at bounding box center [58, 202] width 48 height 13
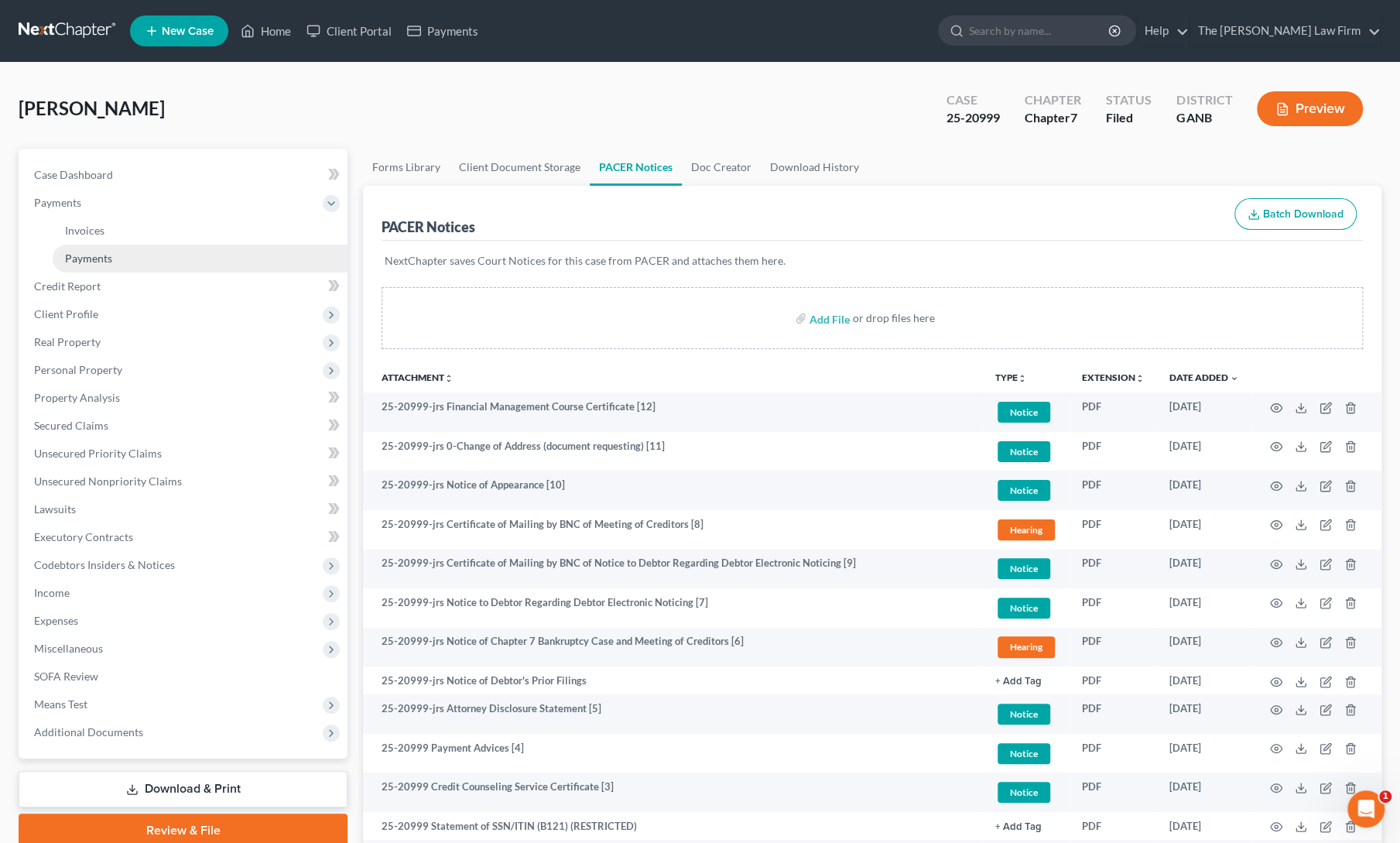
click at [69, 256] on span "Payments" at bounding box center [89, 258] width 48 height 13
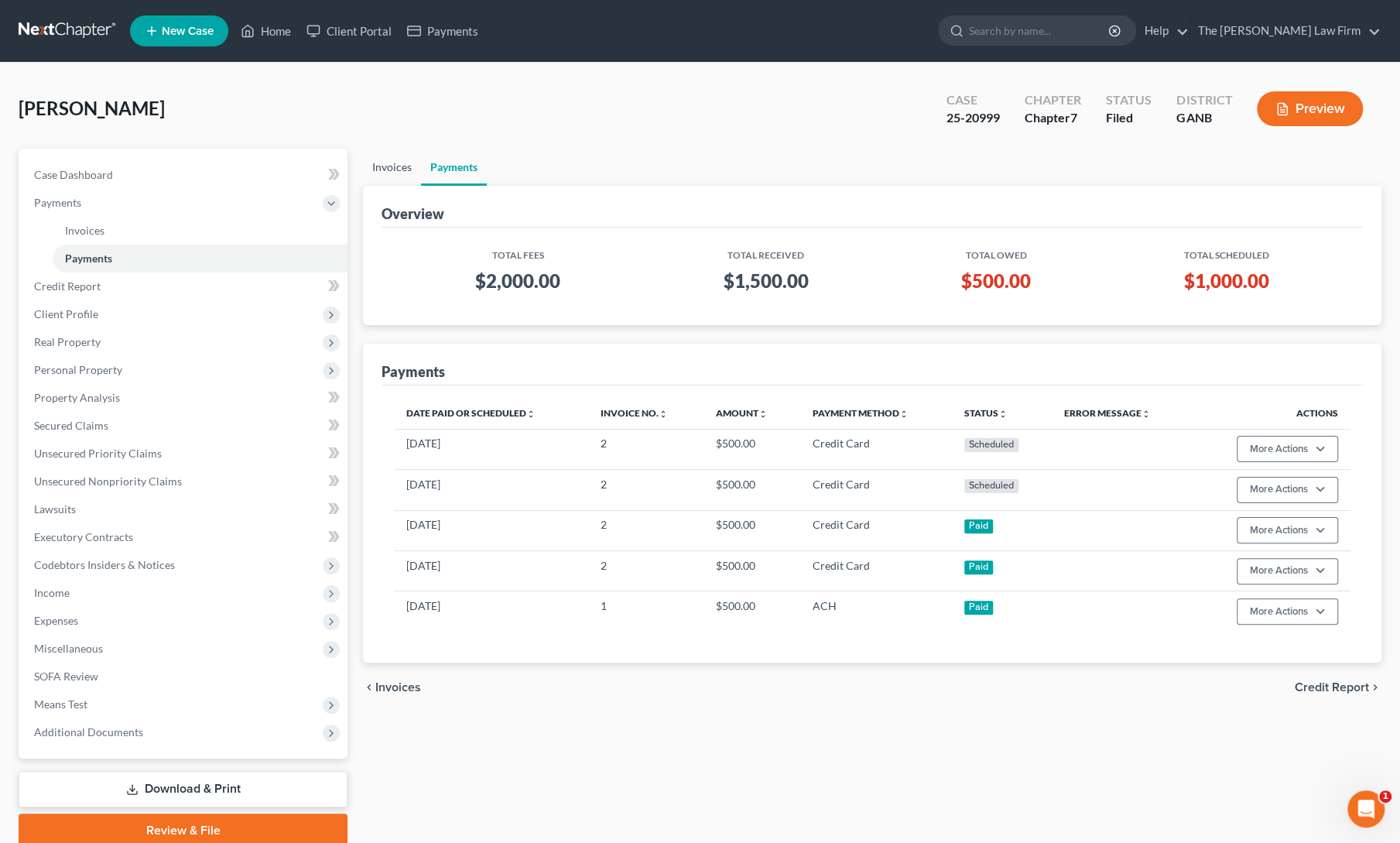
click at [400, 163] on link "Invoices" at bounding box center [393, 167] width 58 height 37
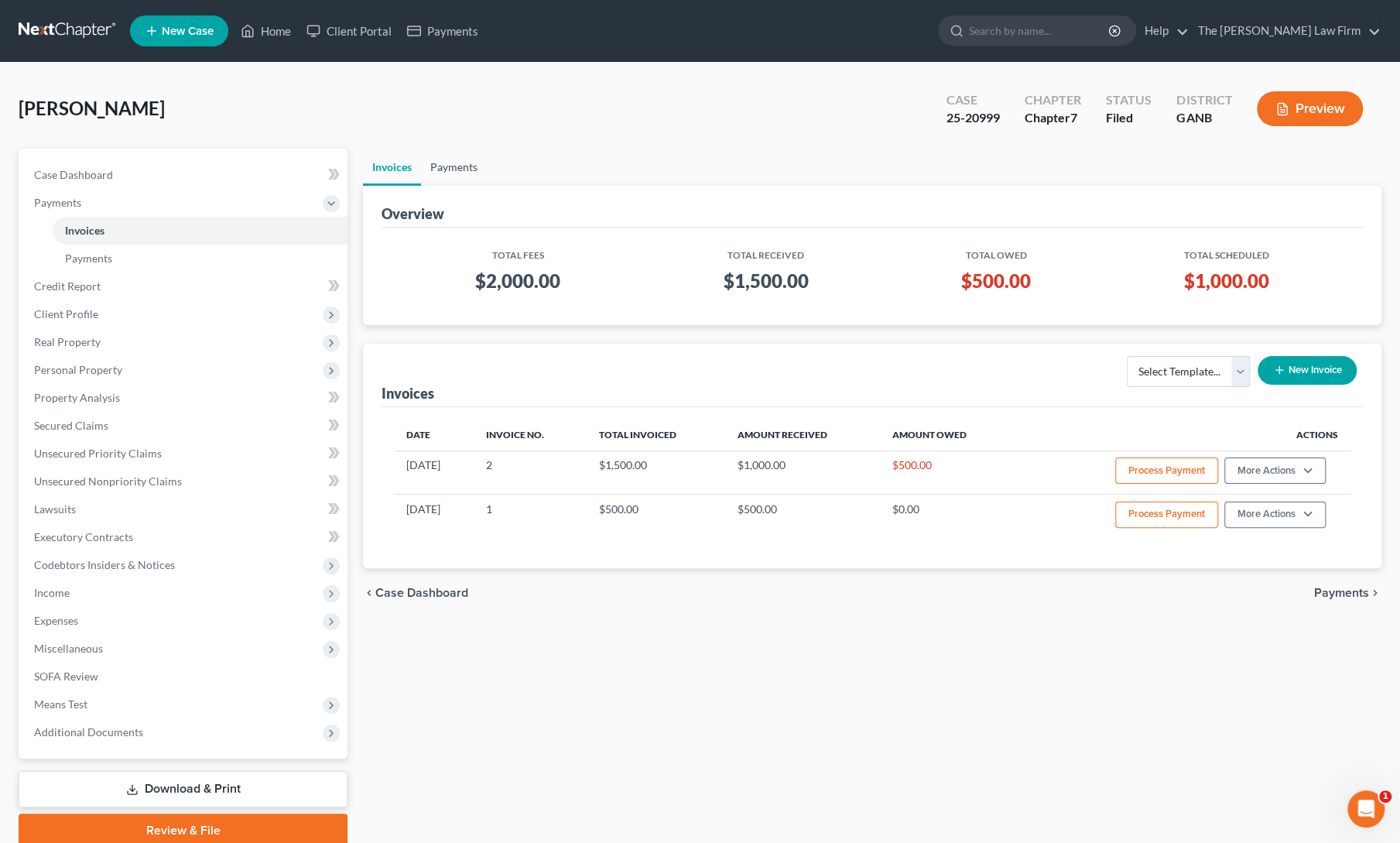
click at [459, 165] on link "Payments" at bounding box center [454, 167] width 66 height 37
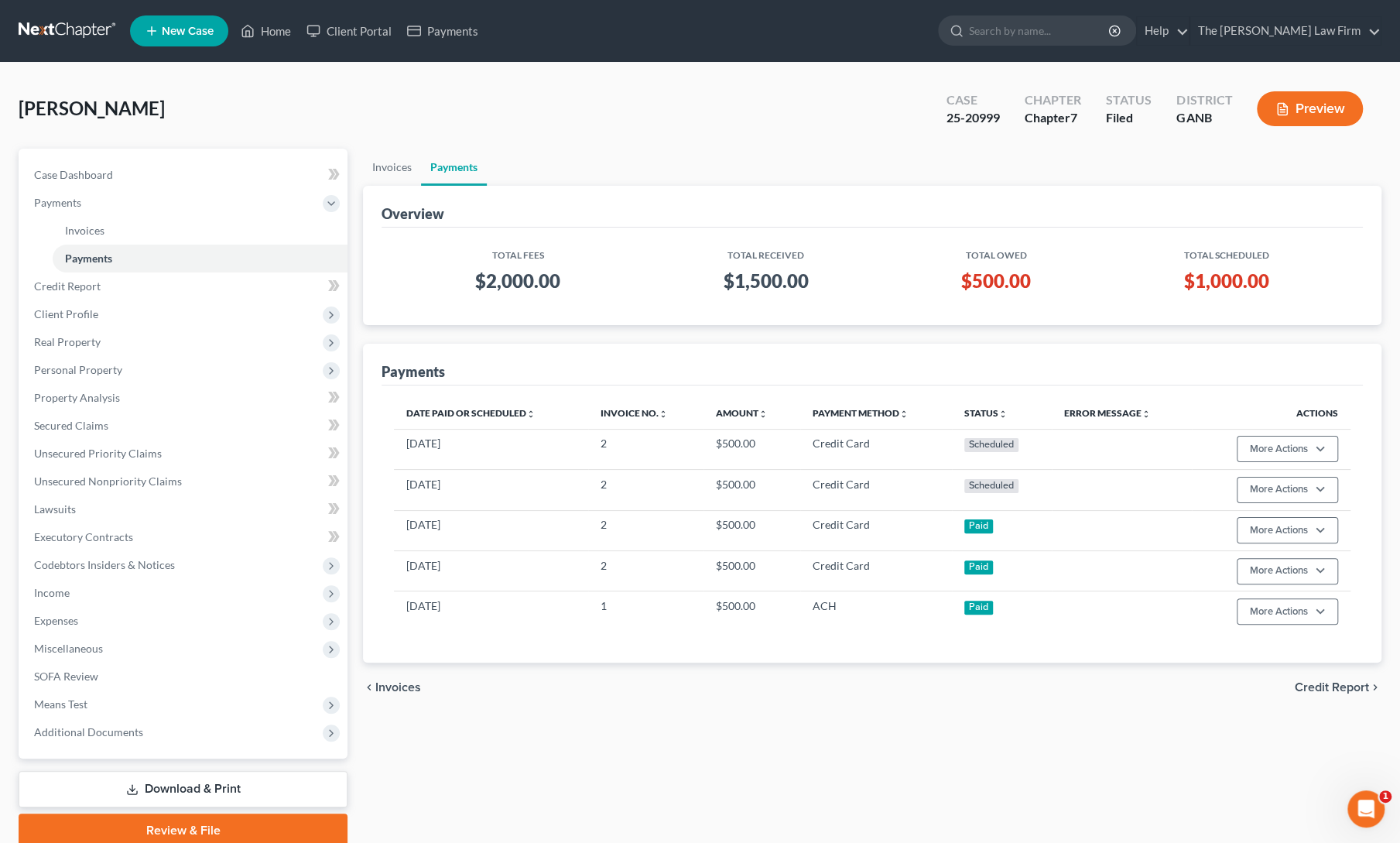
click at [511, 734] on div "Invoices Payments Overview Total Fees Total Received Total Owed Total Scheduled…" at bounding box center [872, 498] width 1034 height 699
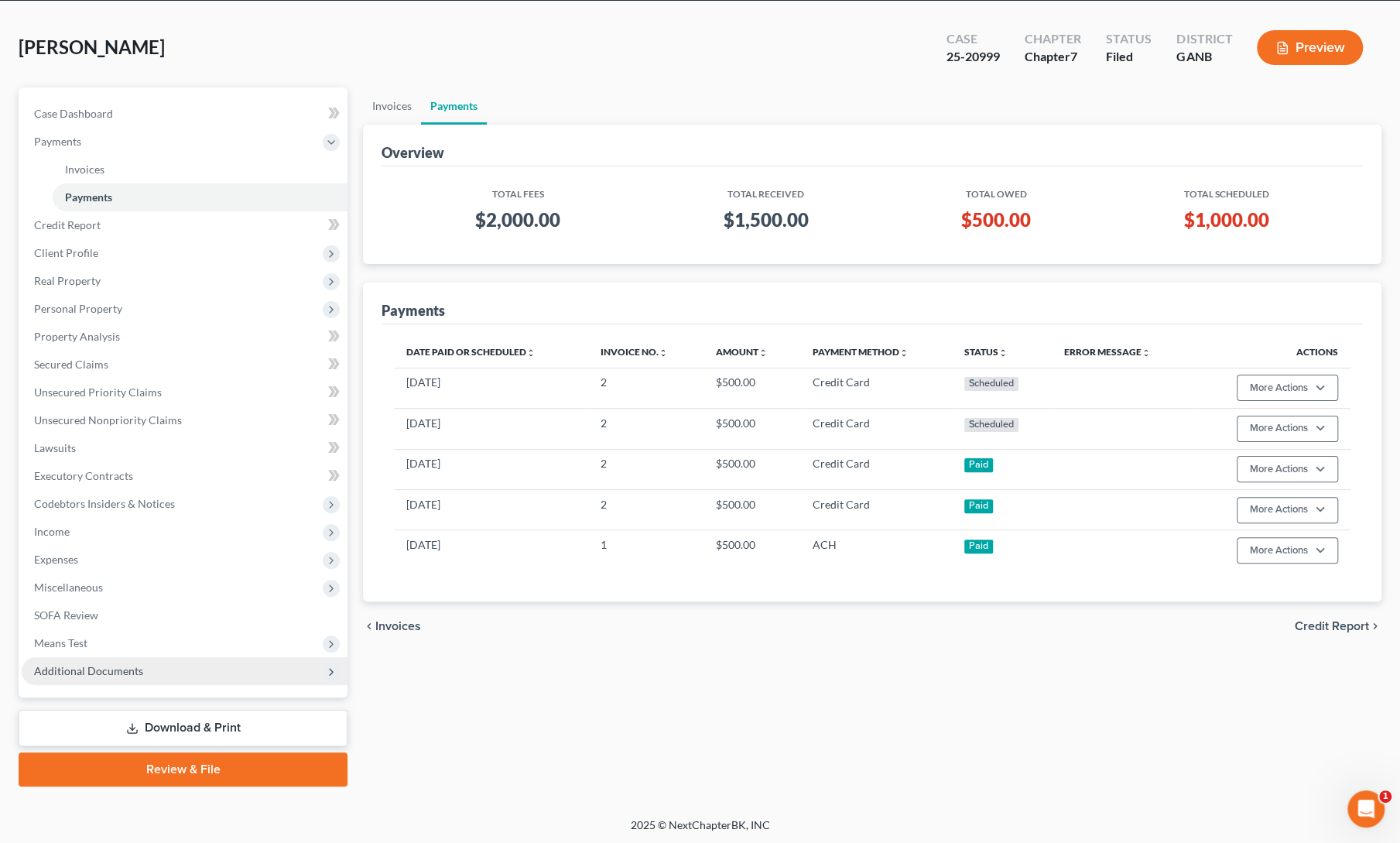
click at [104, 664] on span "Additional Documents" at bounding box center [89, 671] width 109 height 13
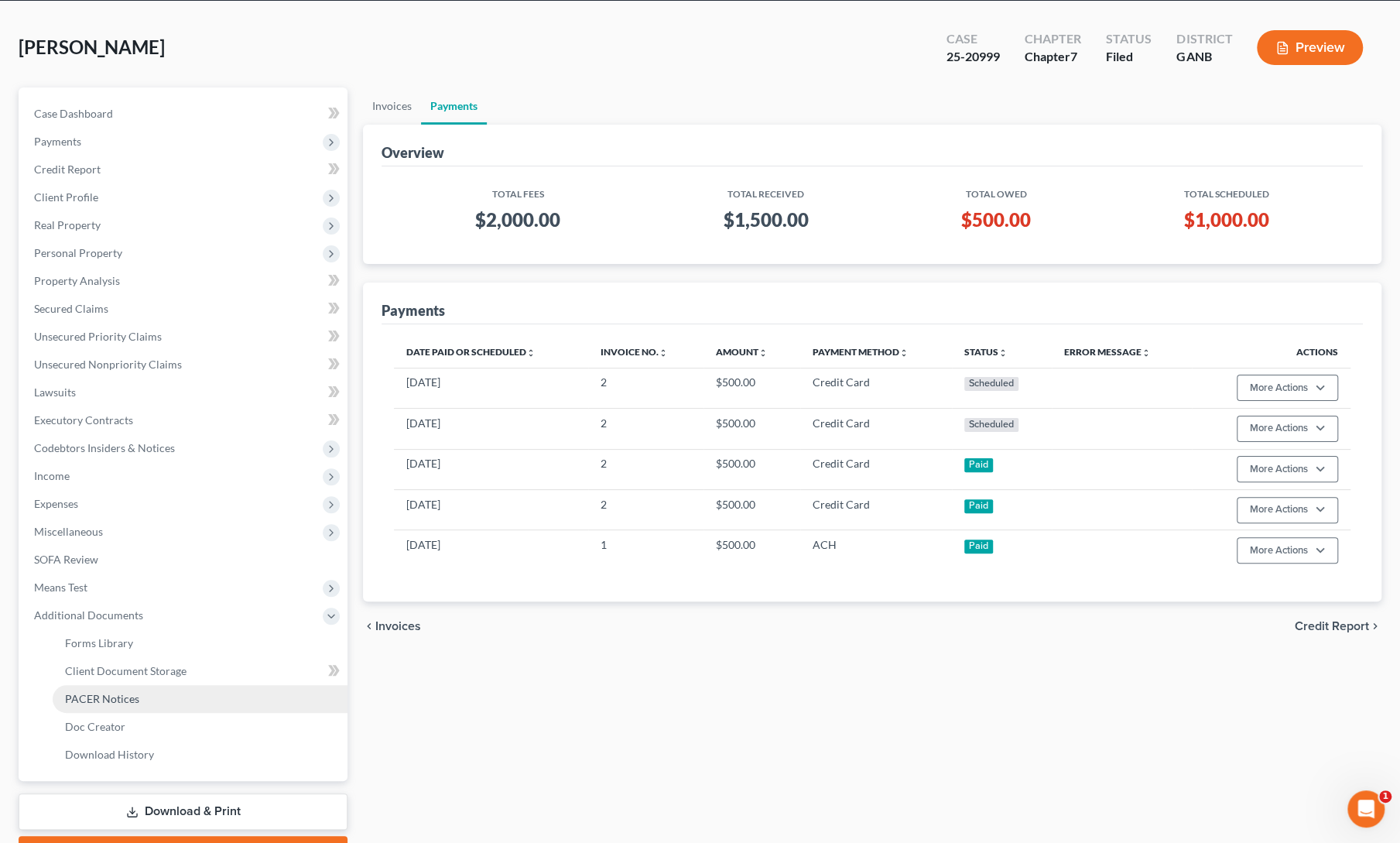
click at [115, 701] on span "PACER Notices" at bounding box center [102, 698] width 74 height 13
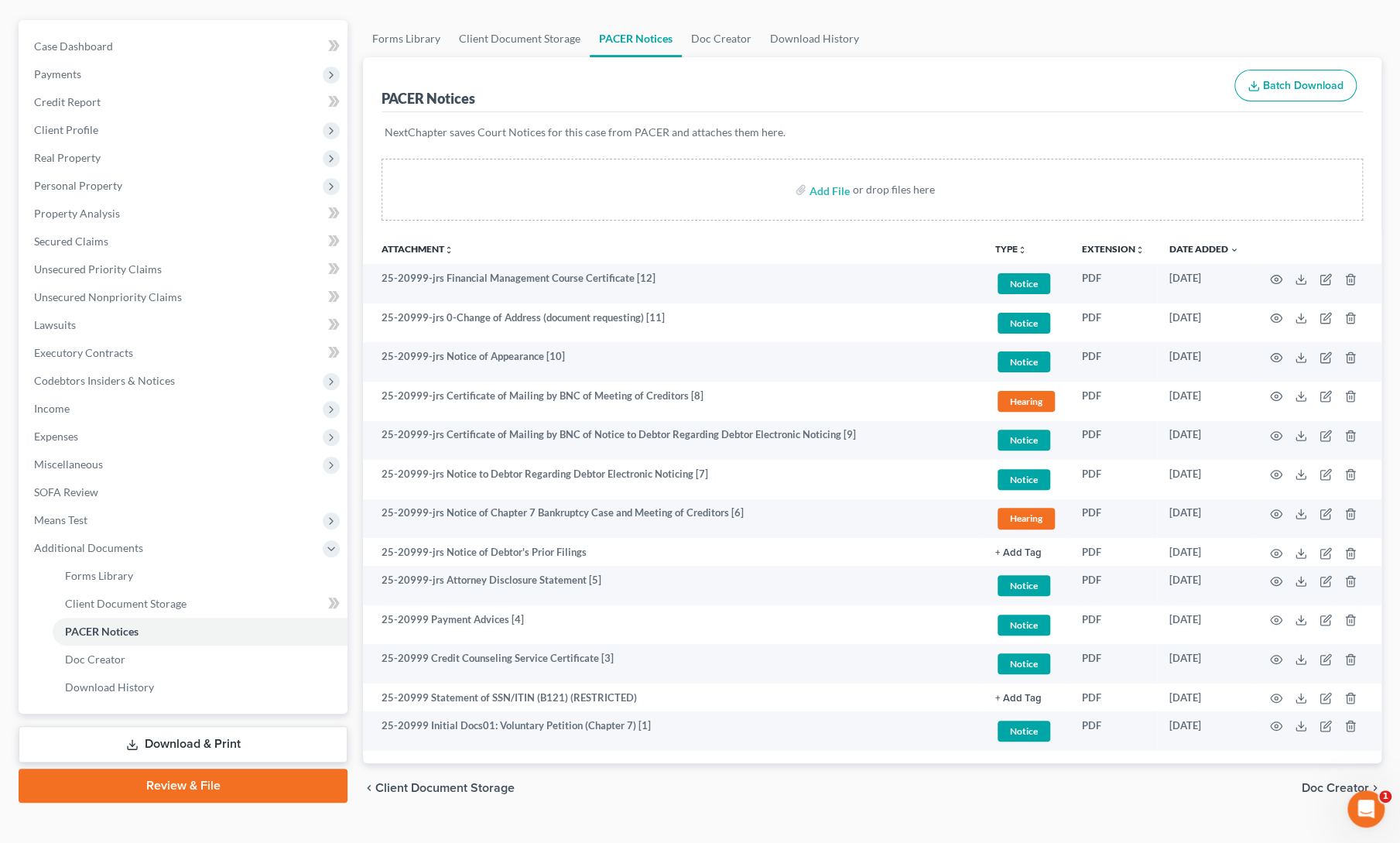
scroll to position [155, 0]
